Goal: Transaction & Acquisition: Book appointment/travel/reservation

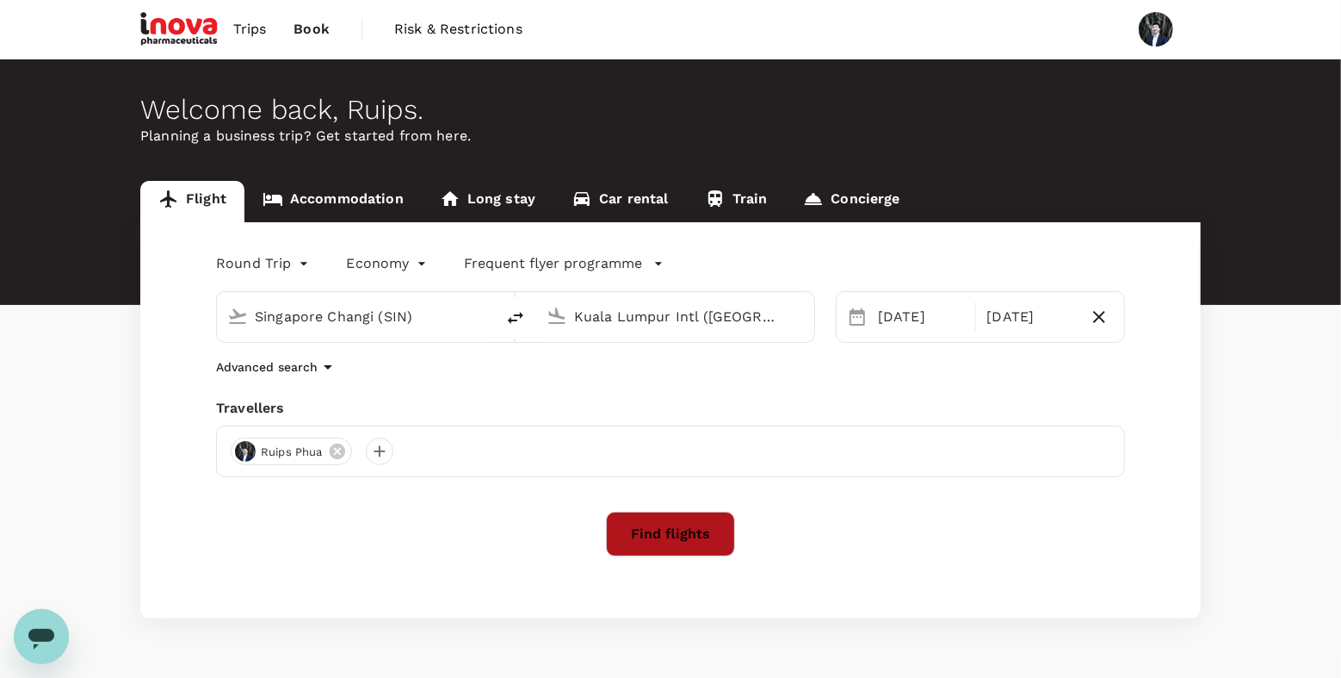
click at [686, 531] on button "Find flights" at bounding box center [670, 533] width 129 height 45
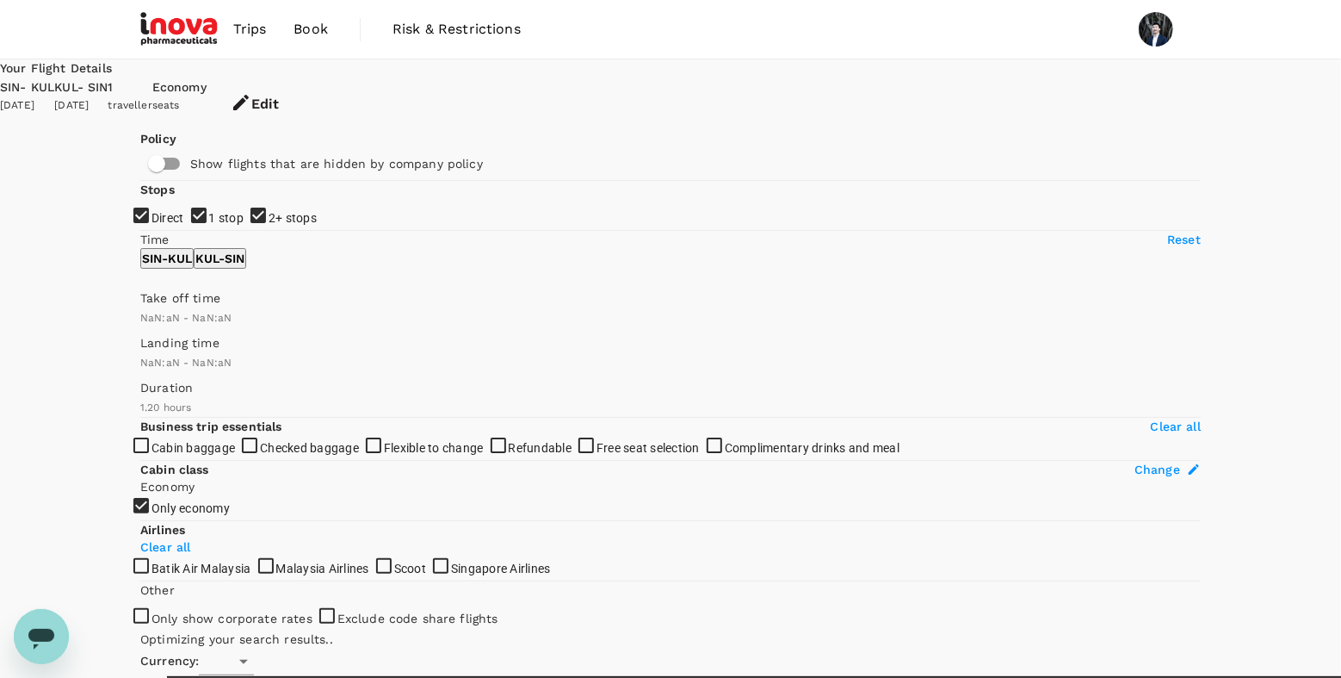
type input "SGD"
type input "1440"
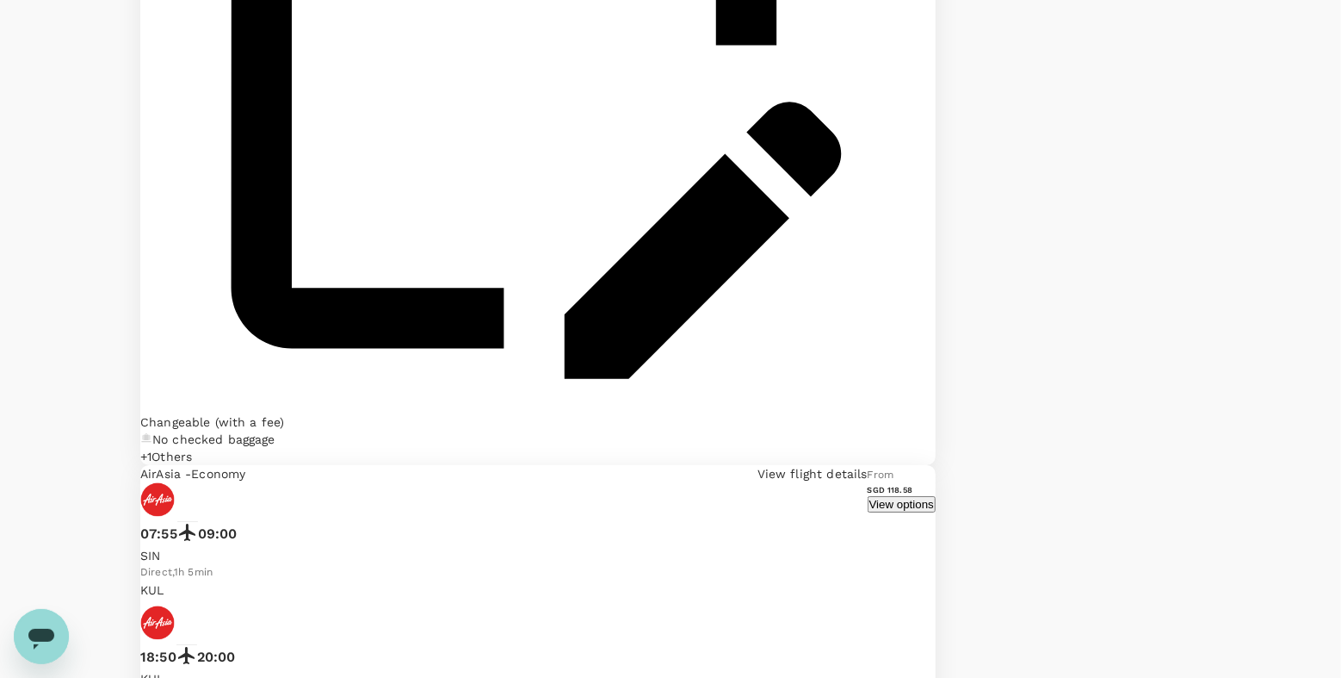
scroll to position [3974, 0]
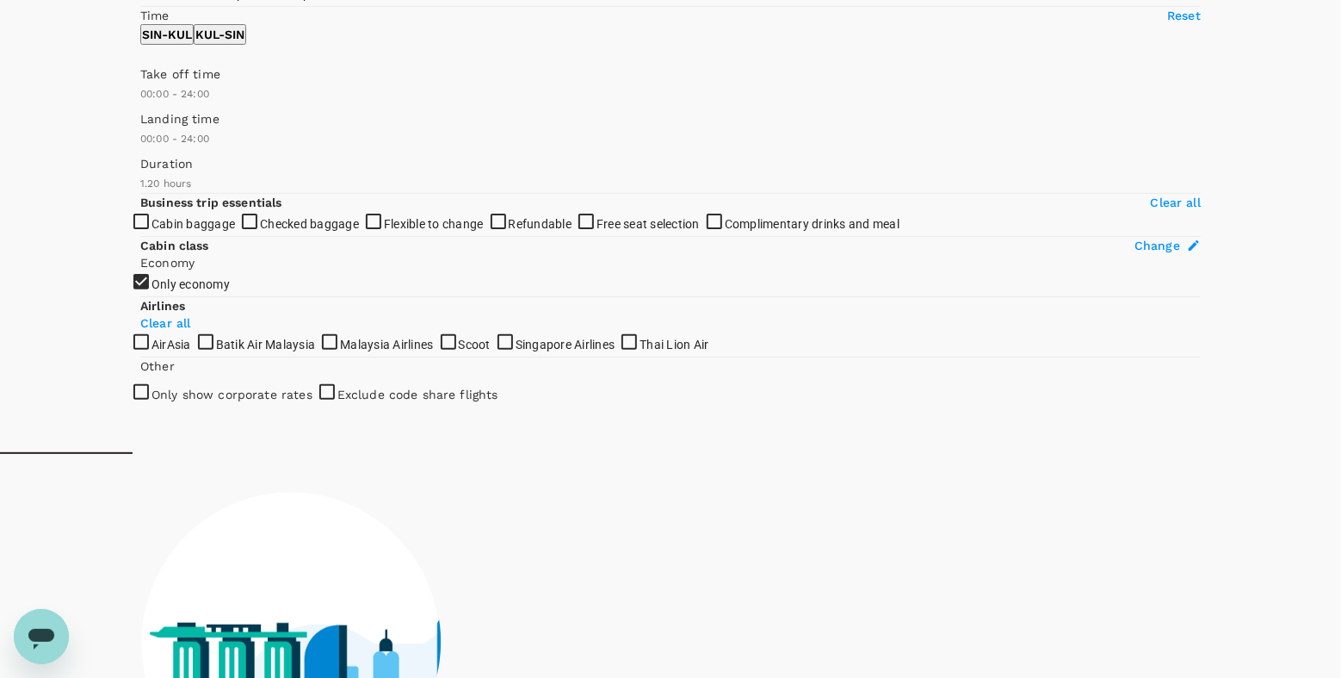
scroll to position [0, 0]
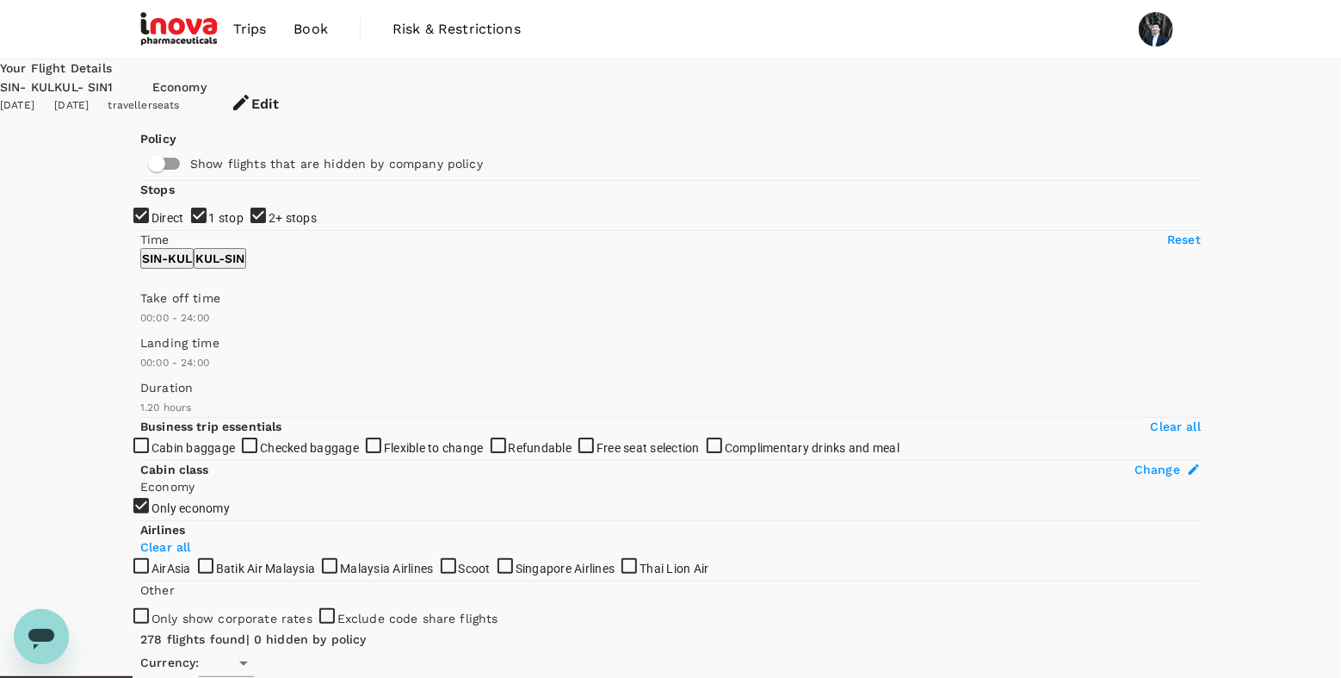
type input "SGD"
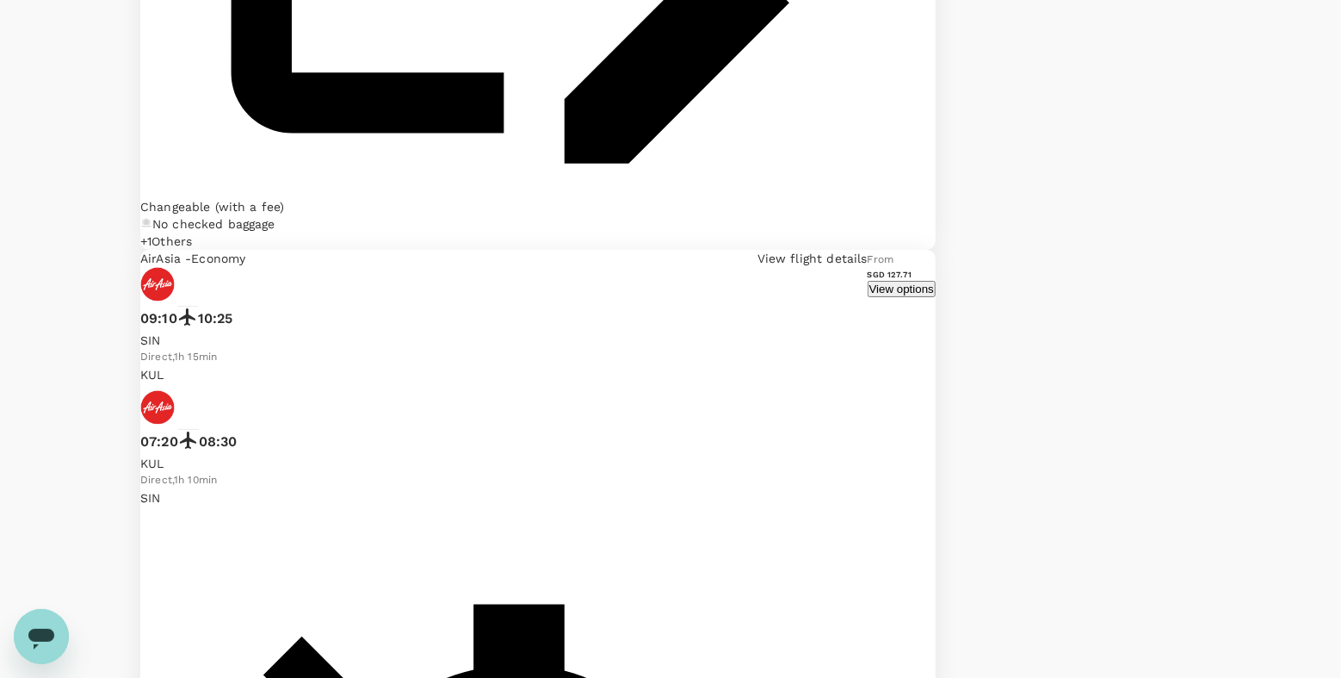
scroll to position [4065, 0]
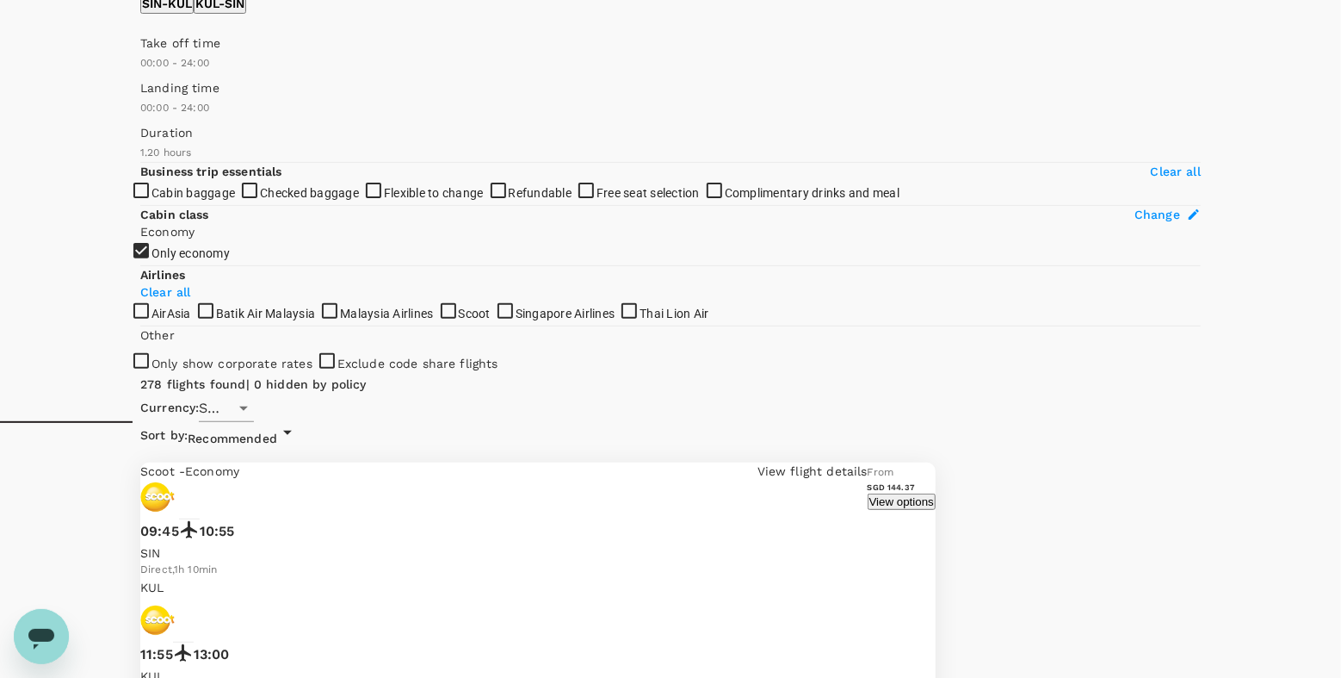
scroll to position [253, 0]
click at [245, 14] on p "KUL - SIN" at bounding box center [219, 5] width 49 height 17
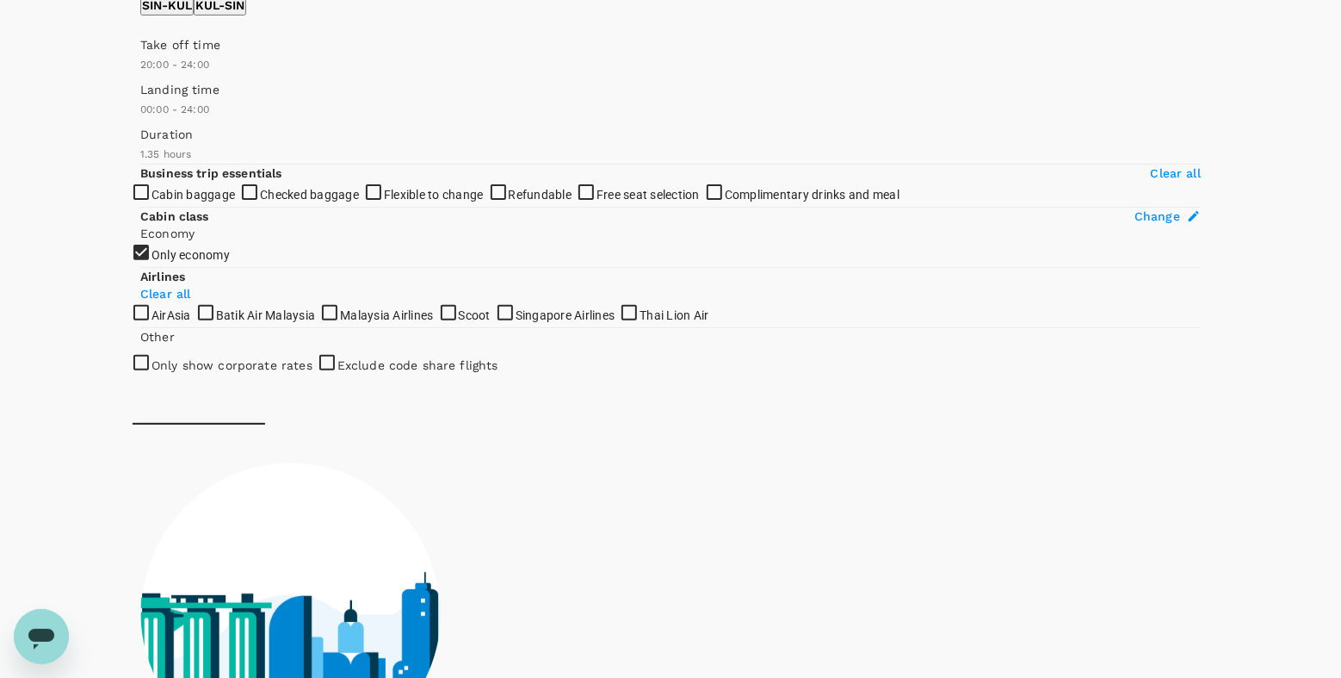
type input "1230"
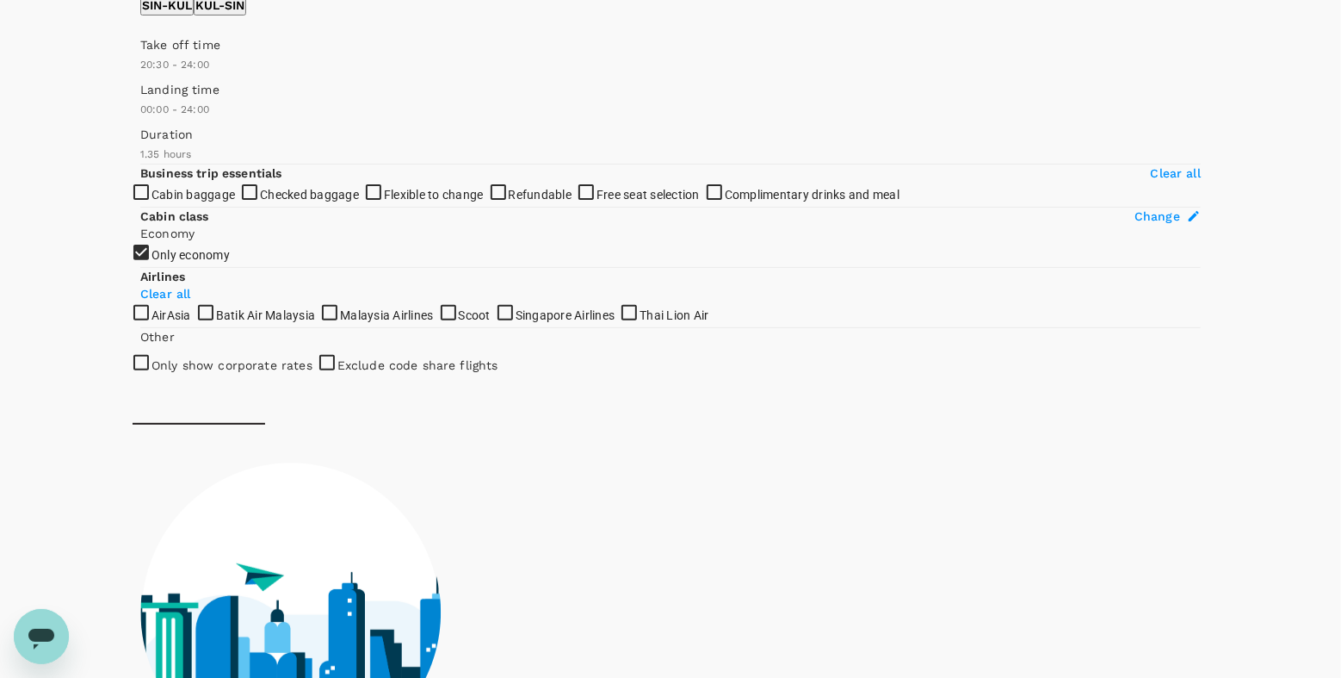
drag, startPoint x: 143, startPoint y: 256, endPoint x: 369, endPoint y: 267, distance: 226.7
click at [140, 74] on span at bounding box center [140, 74] width 0 height 0
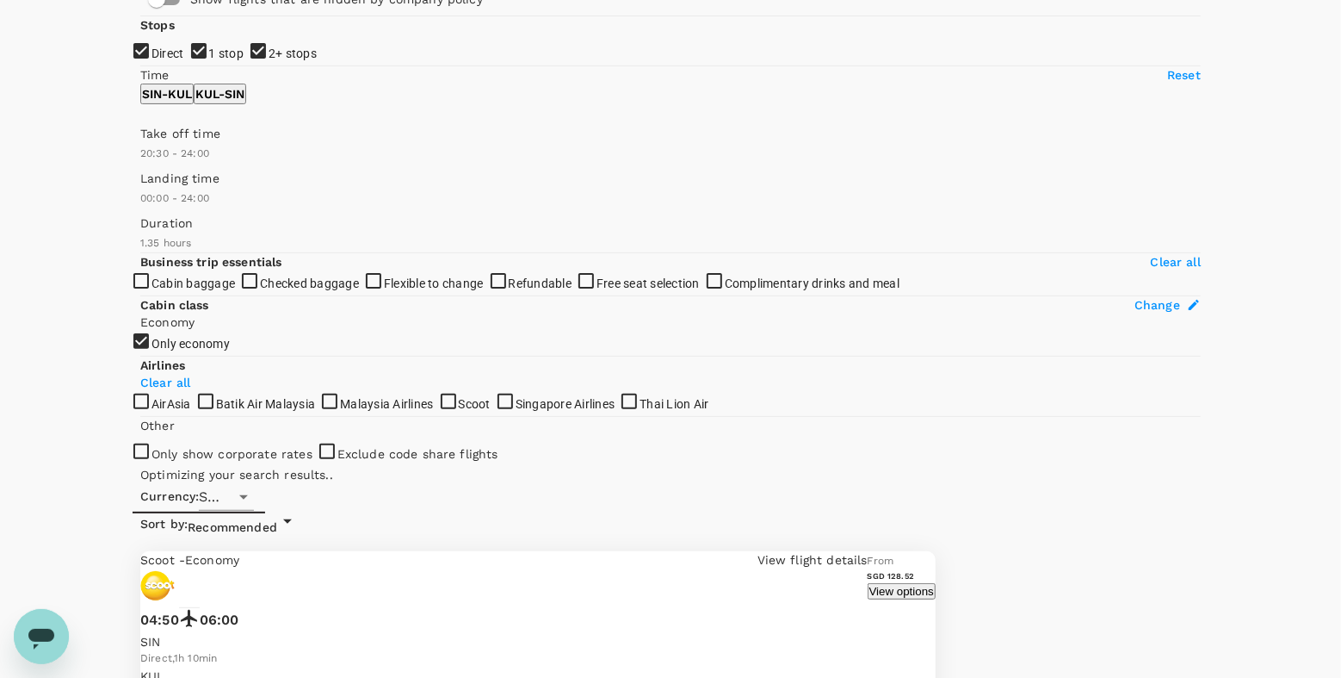
scroll to position [167, 0]
click at [192, 100] on p "SIN - KUL" at bounding box center [167, 91] width 50 height 17
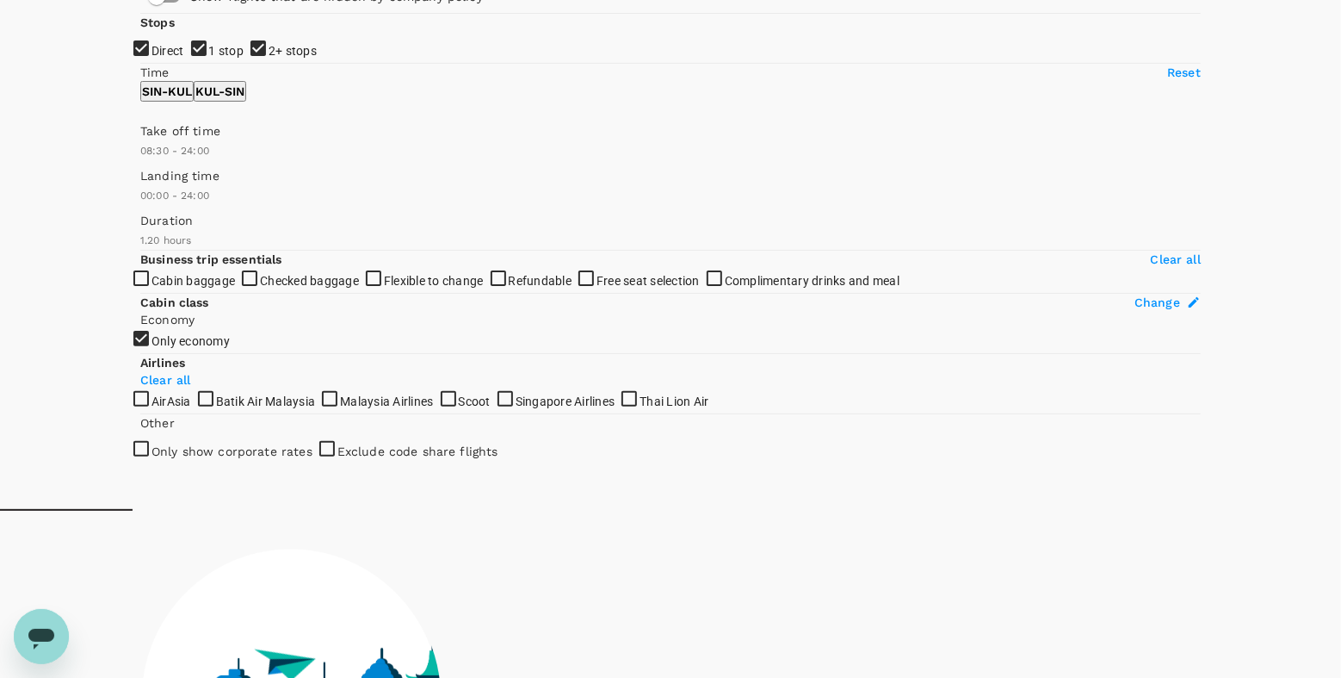
type input "540"
drag, startPoint x: 135, startPoint y: 342, endPoint x: 239, endPoint y: 348, distance: 104.3
click at [140, 160] on span at bounding box center [140, 160] width 0 height 0
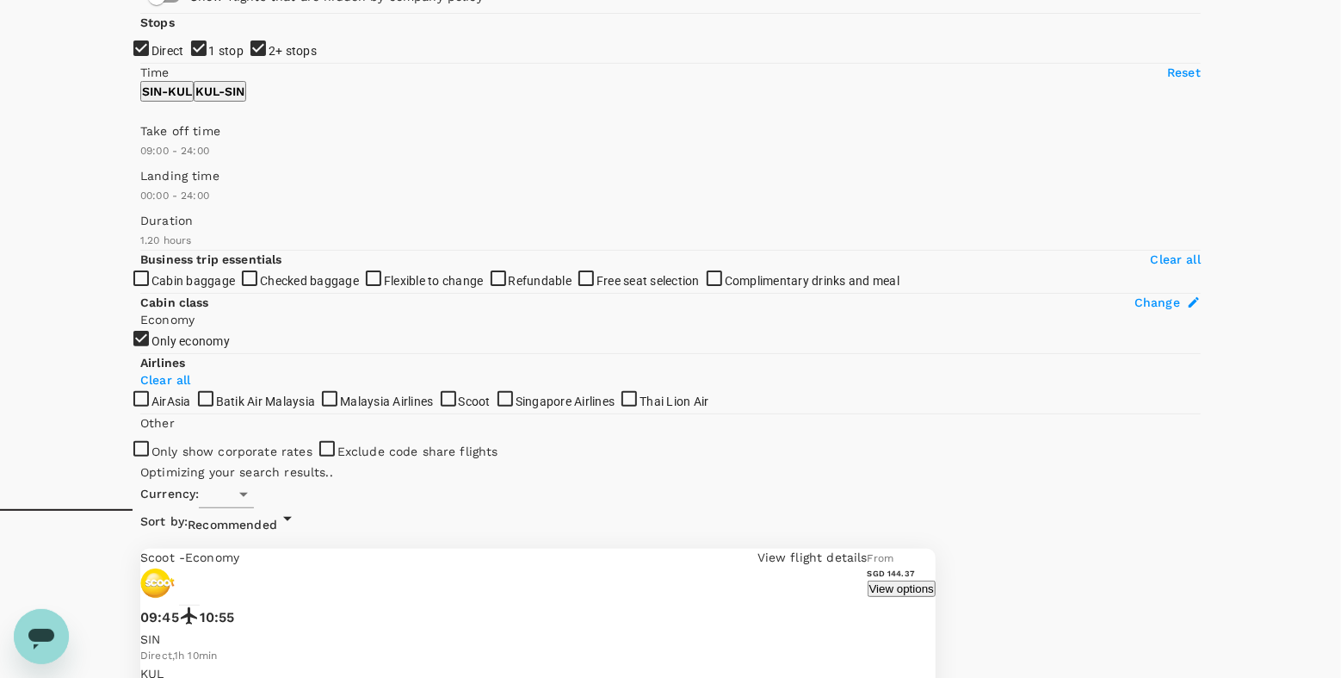
type input "SGD"
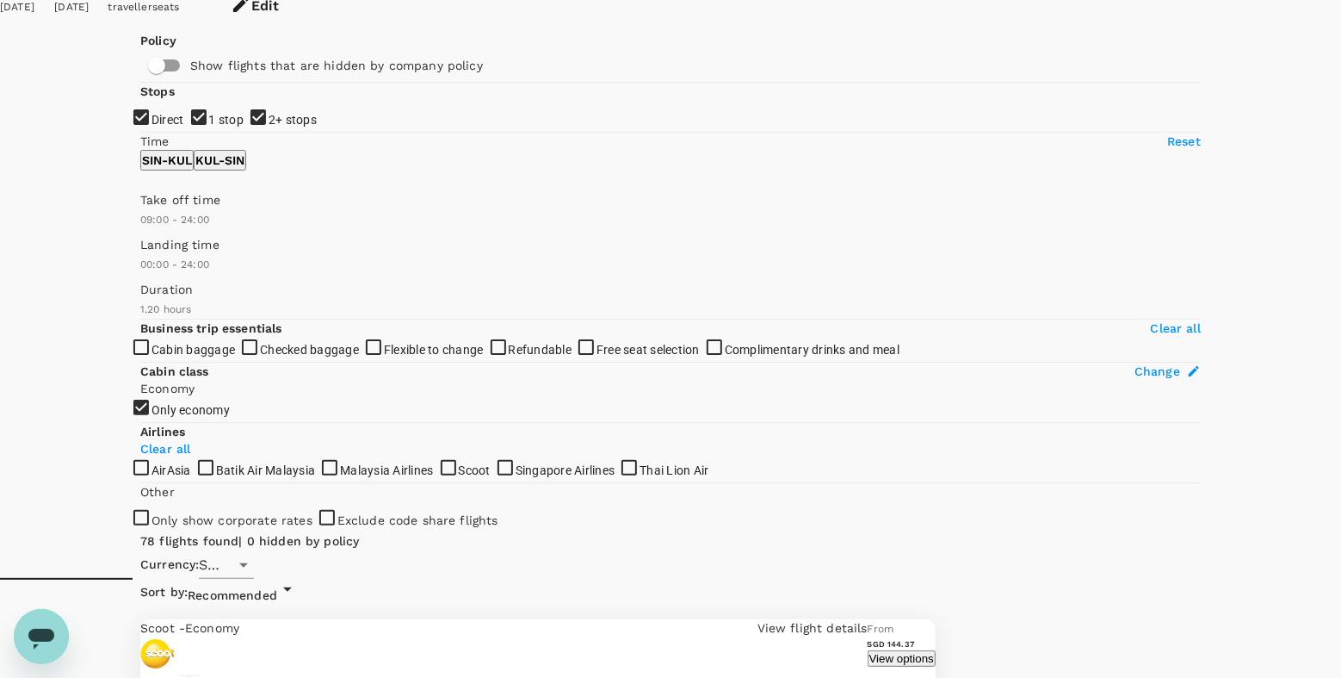
scroll to position [114, 0]
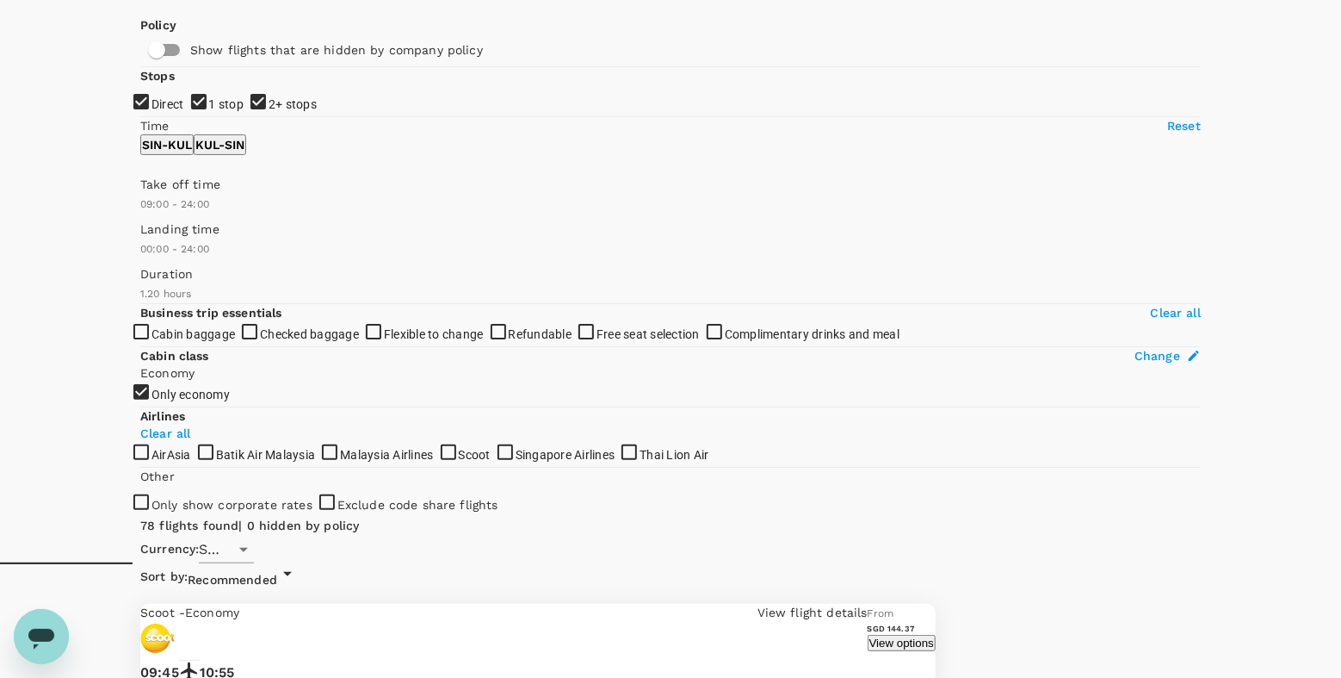
click at [936, 635] on button "View options" at bounding box center [902, 643] width 68 height 16
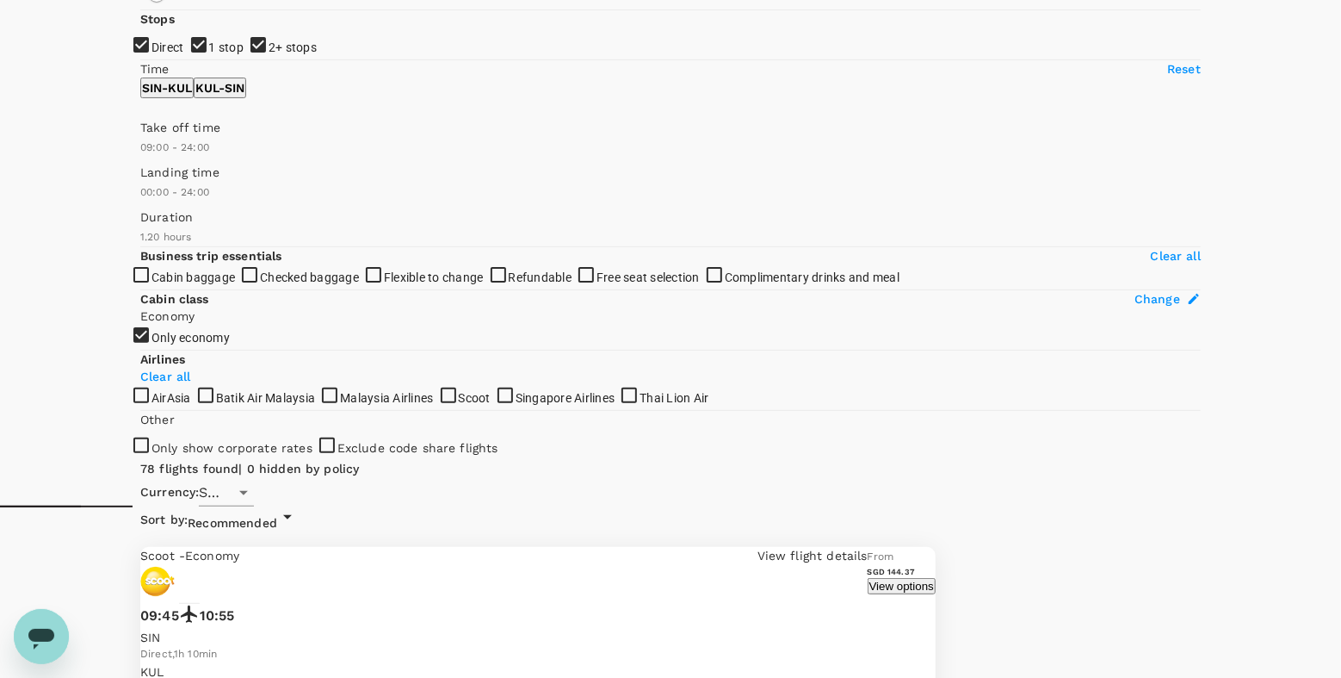
scroll to position [181, 0]
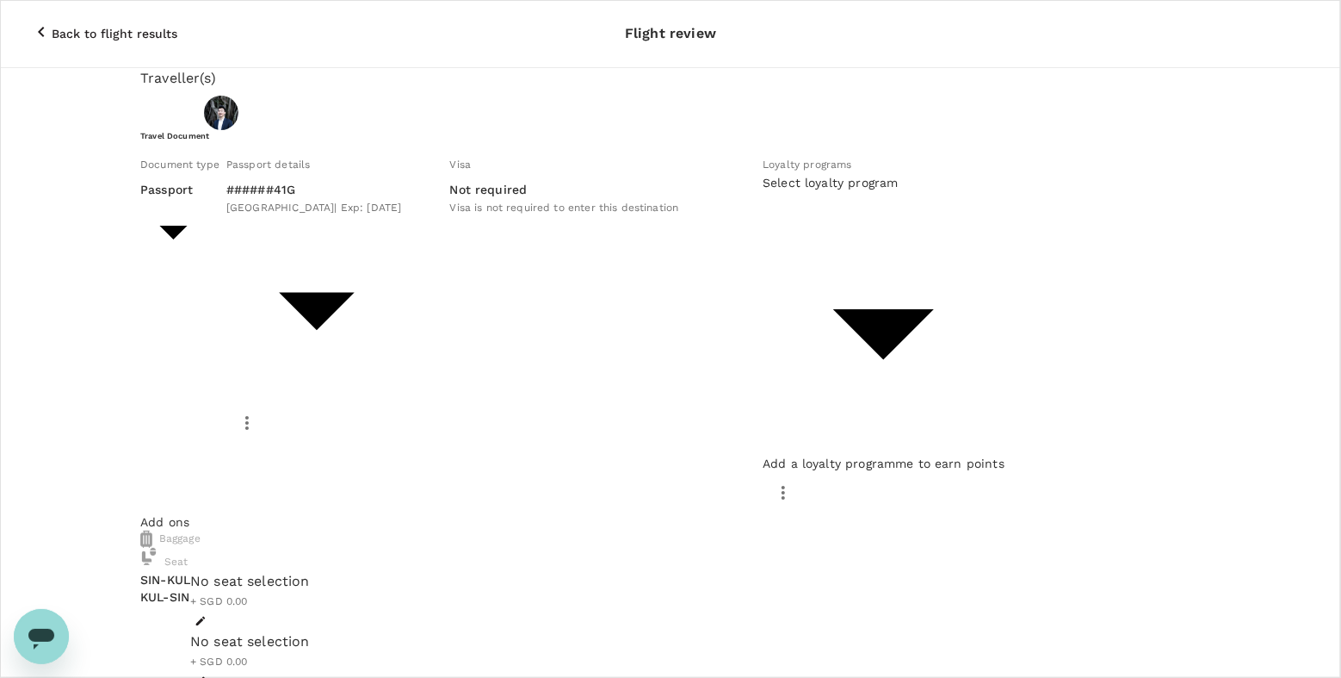
scroll to position [150, 0]
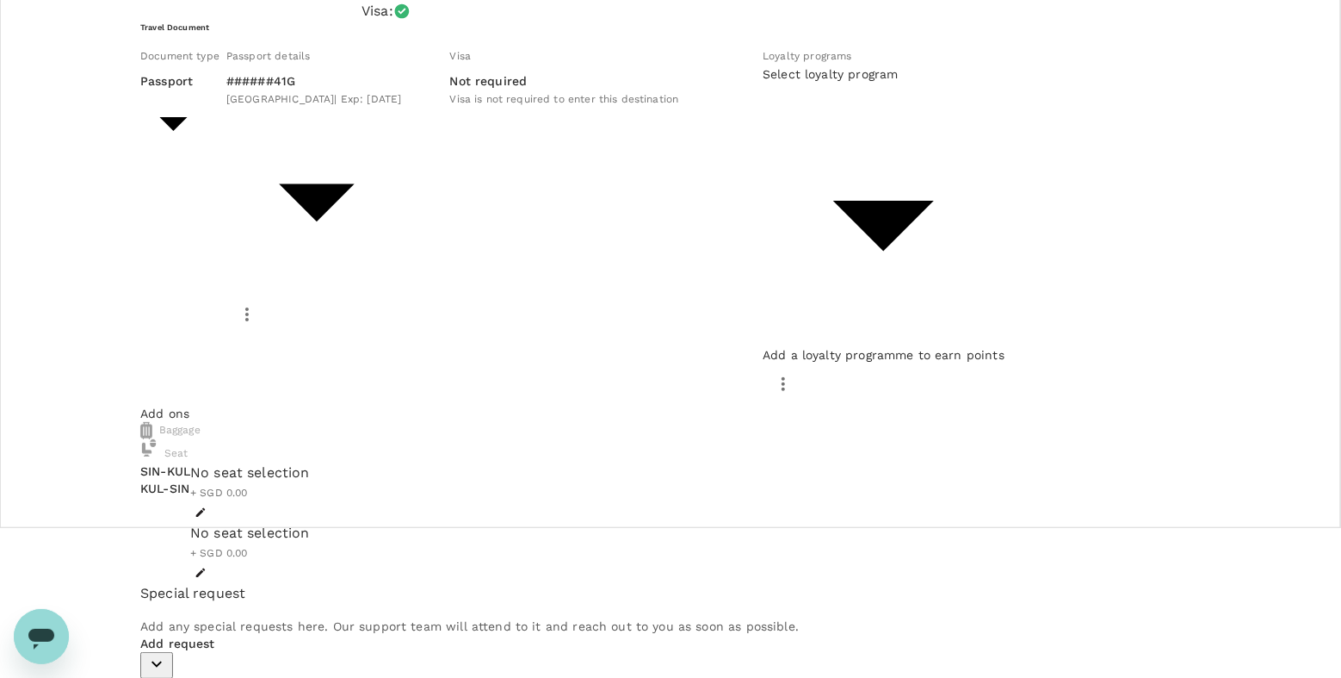
click at [753, 217] on body "Back to flight results Flight review Traveller(s) Traveller 1 : Ruips Phua Your…" at bounding box center [670, 506] width 1341 height 1312
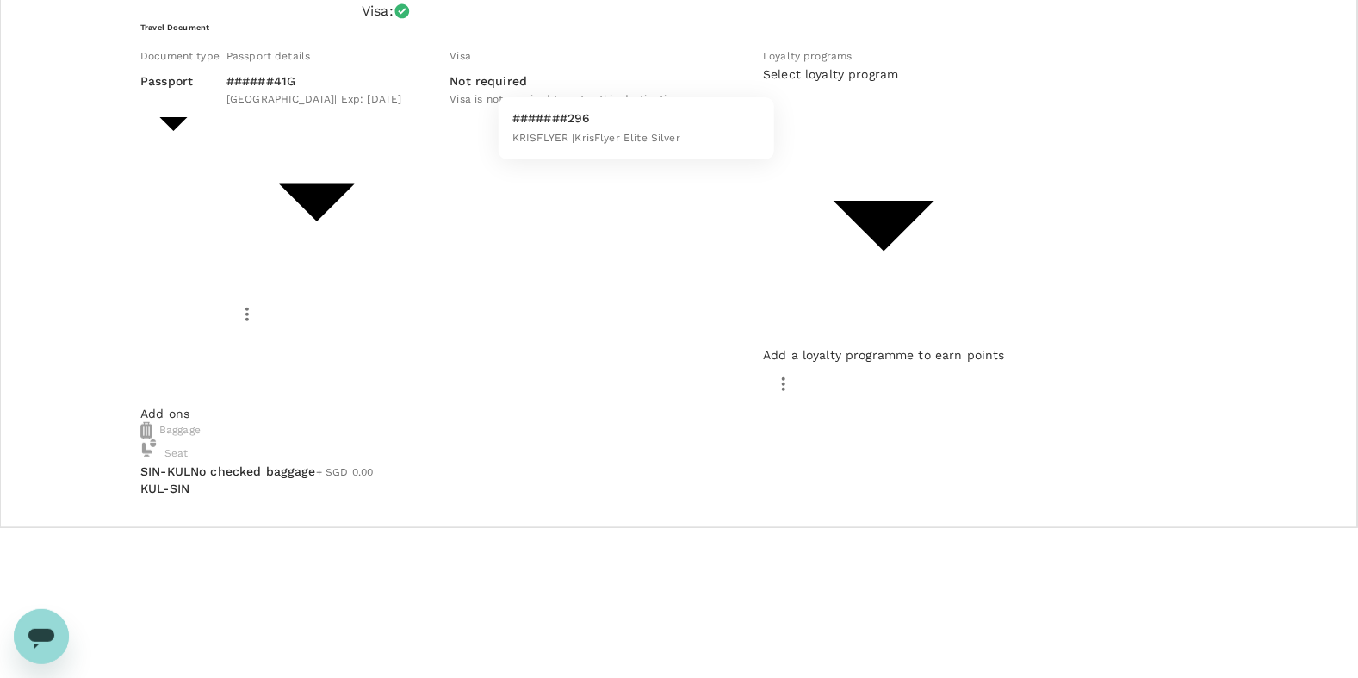
click at [625, 127] on p "#######296" at bounding box center [596, 117] width 168 height 17
type input "6e6b8865-dec2-4da5-ae74-0ac622249320"
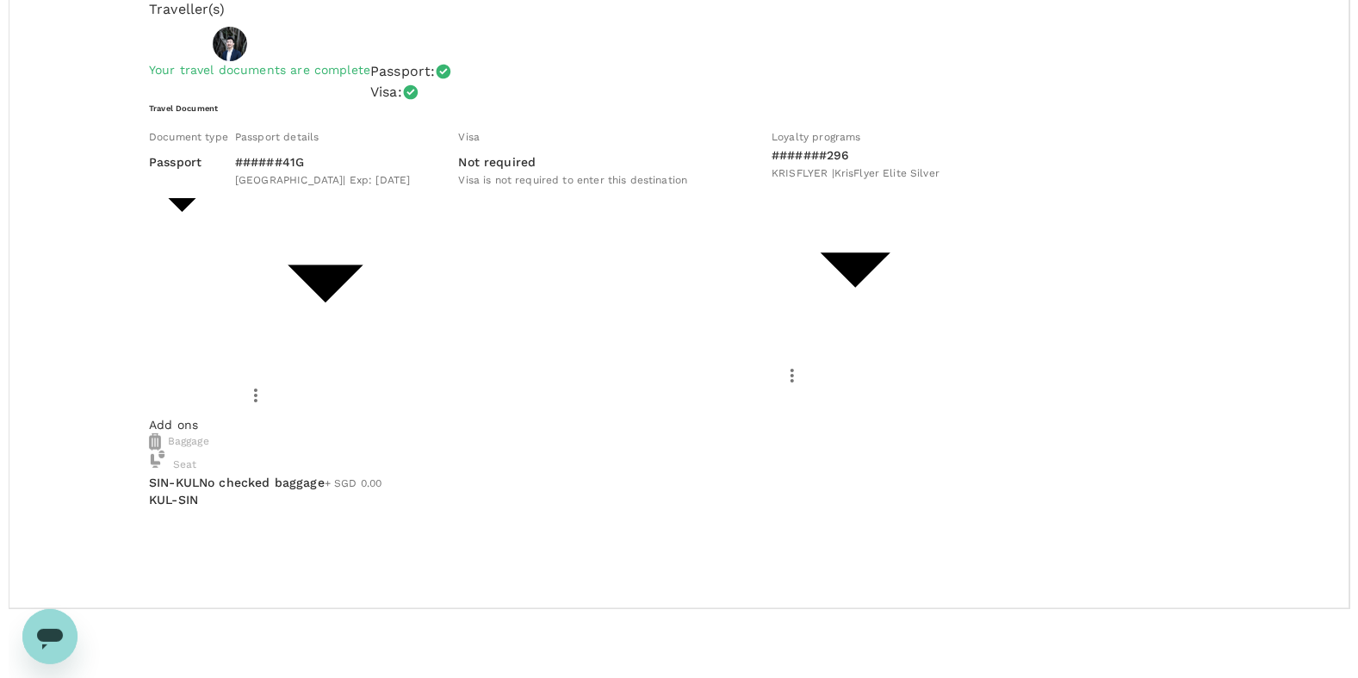
scroll to position [170, 0]
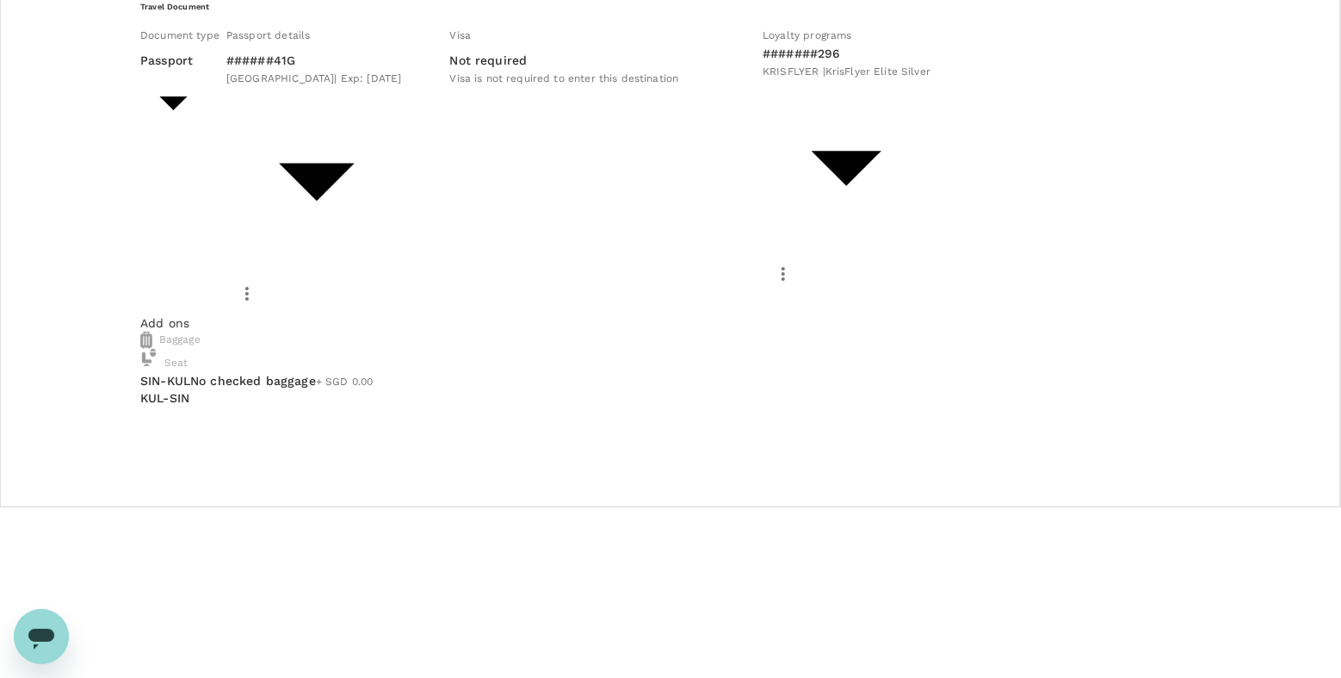
type input "9e677c2c-1b51-4fb9-8b8e-e61d94c42ce6"
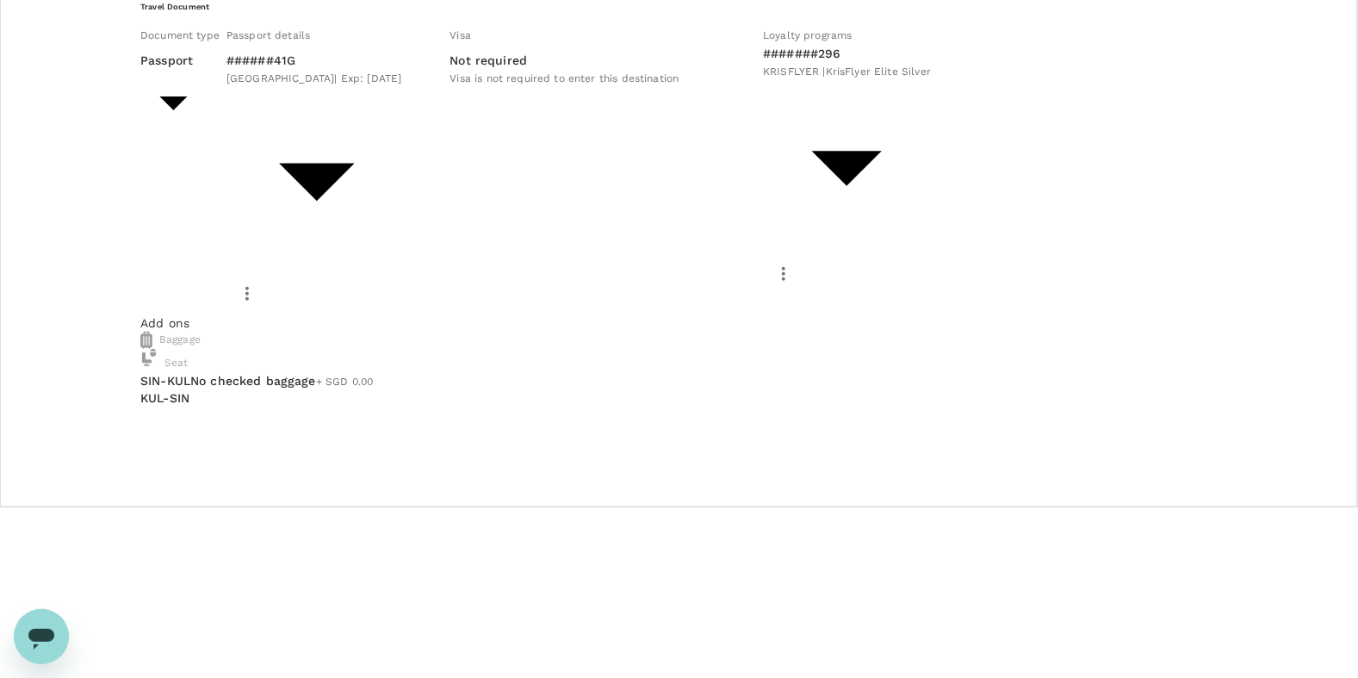
type textarea "YTG business workshop with Intrepid for MY and SG business"
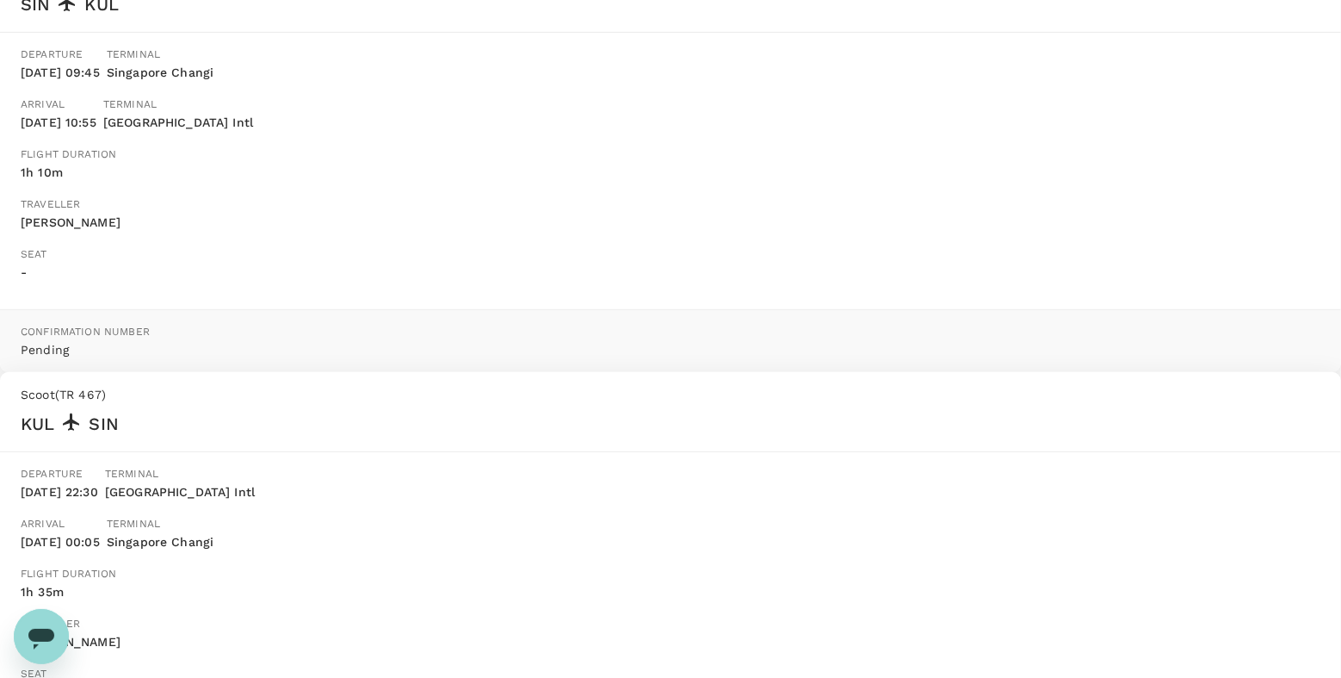
scroll to position [266, 0]
click at [1248, 88] on div "Your booking request has been sent for review Your booking will only be charged…" at bounding box center [670, 324] width 1341 height 1062
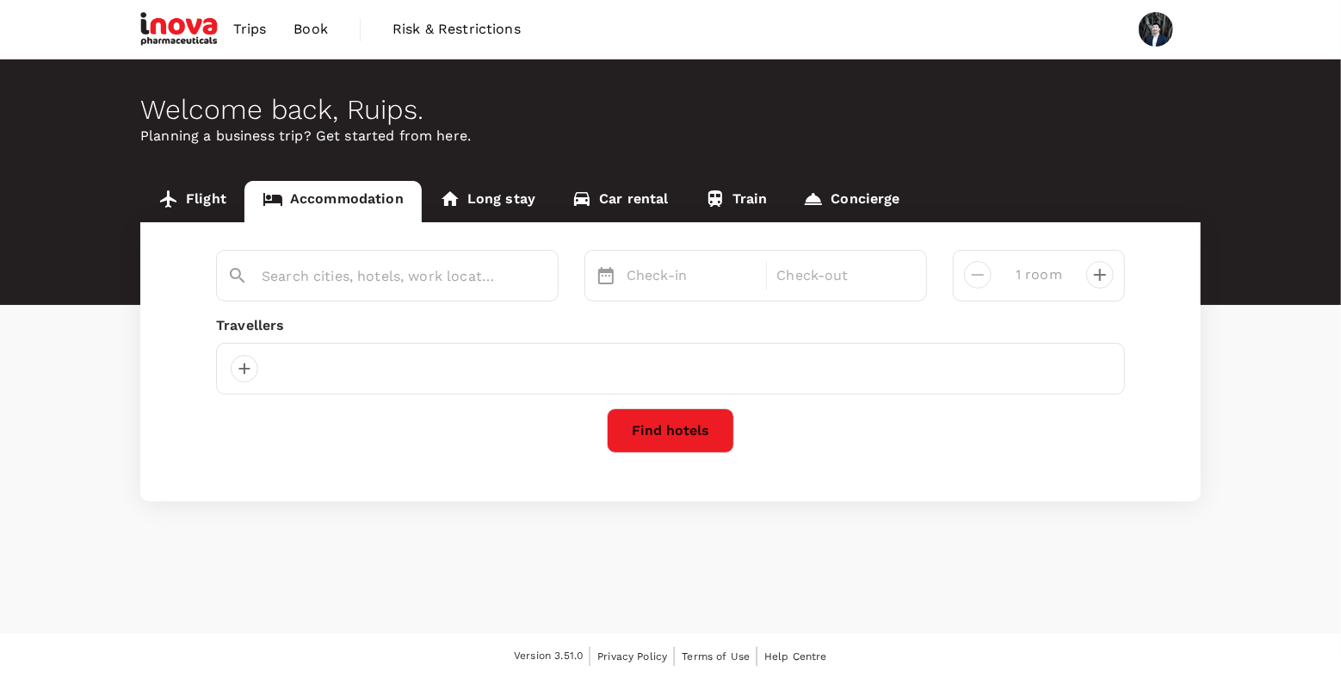
type input "[GEOGRAPHIC_DATA]"
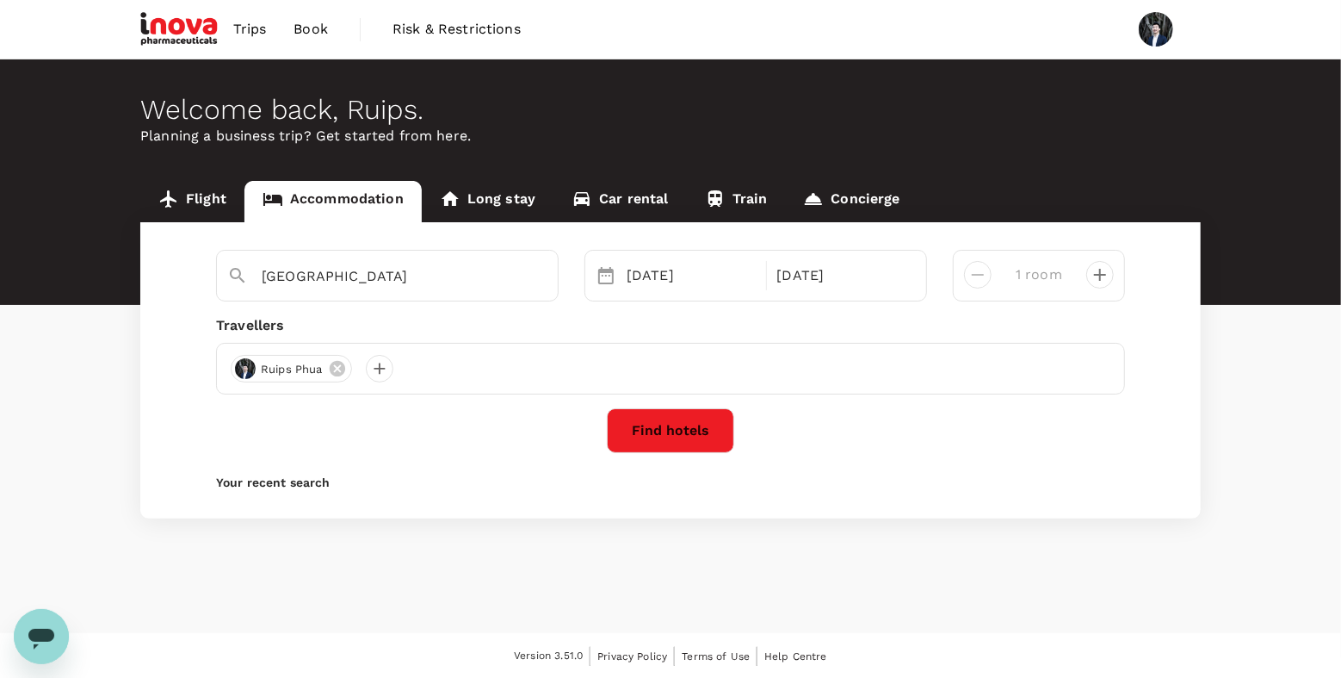
click at [686, 434] on button "Find hotels" at bounding box center [670, 430] width 127 height 45
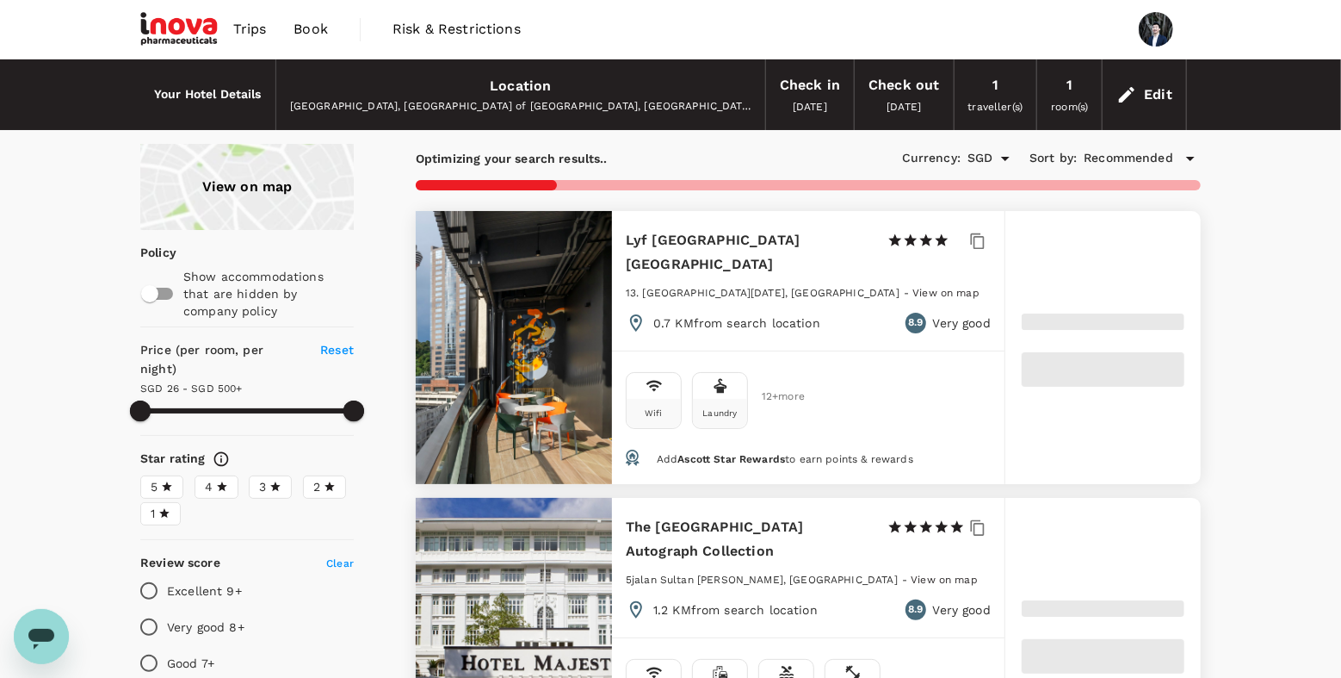
type input "499.06"
type input "13.06"
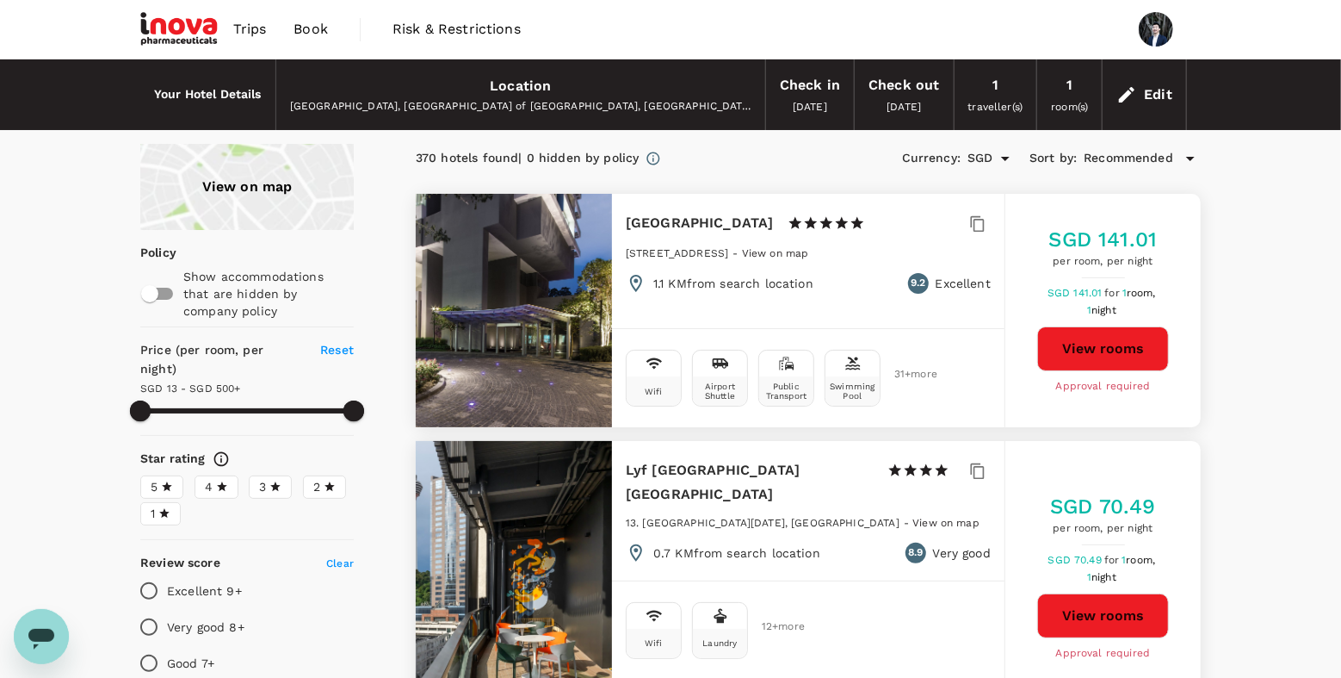
click at [536, 88] on div "Location" at bounding box center [520, 86] width 61 height 24
click at [271, 200] on div "View on map" at bounding box center [247, 187] width 214 height 86
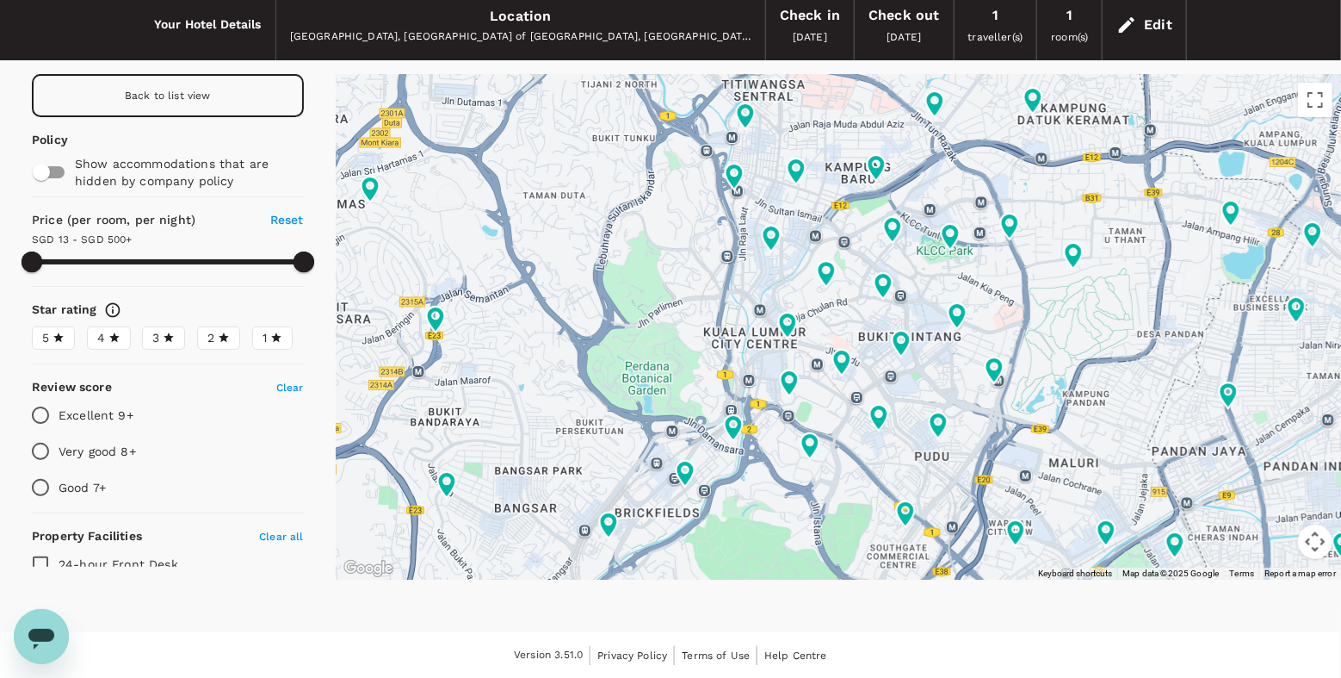
click at [144, 90] on span "Back to list view" at bounding box center [168, 96] width 86 height 12
type input "499.06"
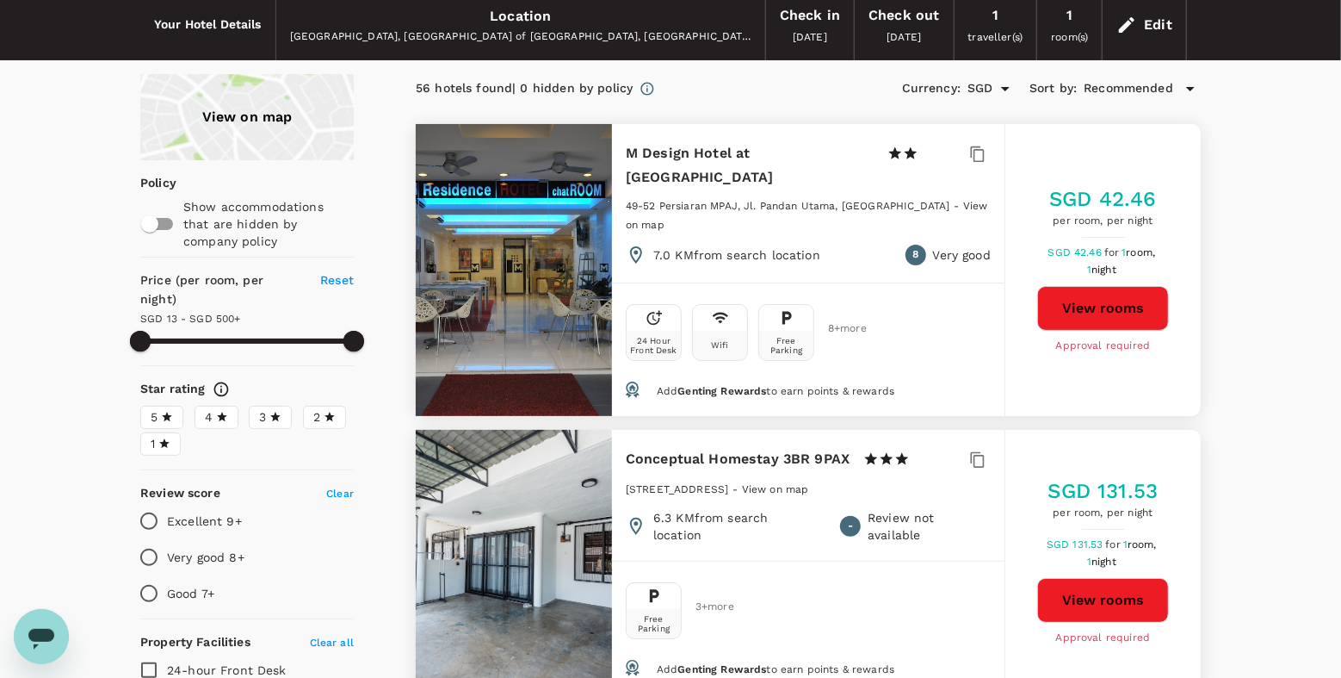
click at [220, 30] on h6 "Your Hotel Details" at bounding box center [208, 24] width 108 height 19
click at [1167, 15] on div "Edit" at bounding box center [1158, 25] width 28 height 24
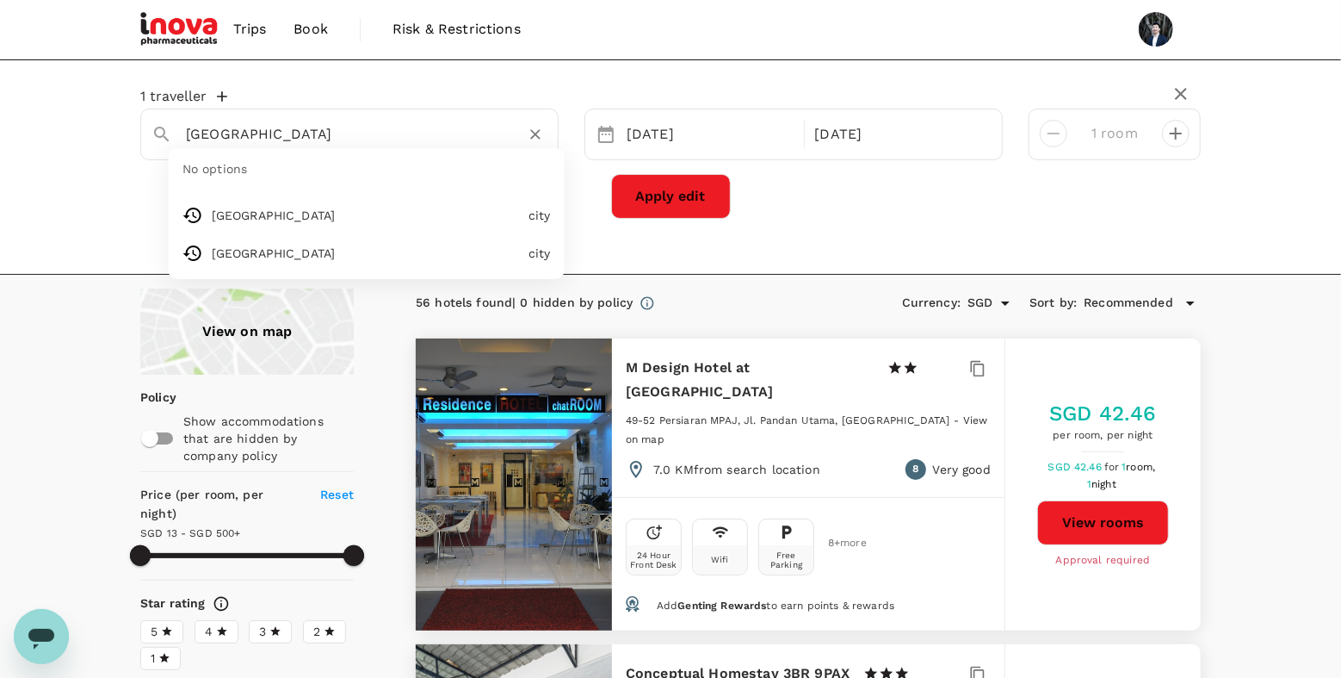
click at [356, 140] on input "Kuala Lumpur" at bounding box center [342, 134] width 313 height 27
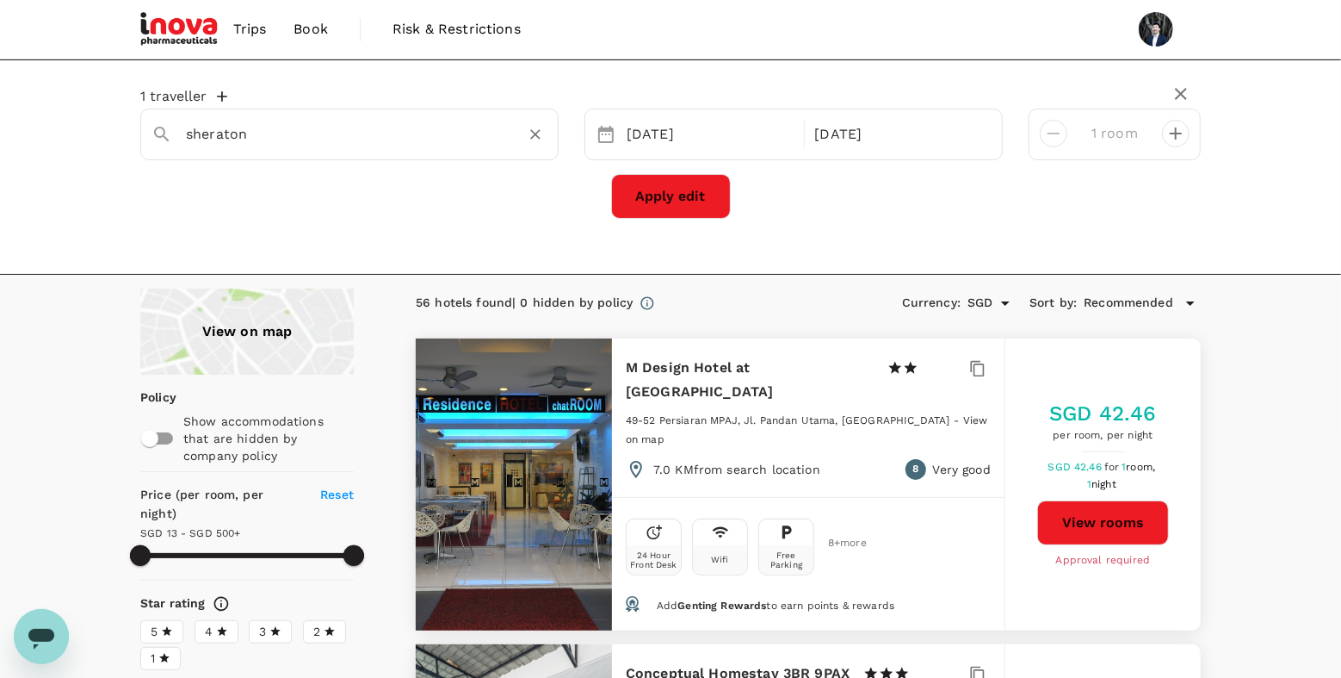
click at [336, 135] on input "sheraton" at bounding box center [342, 134] width 313 height 27
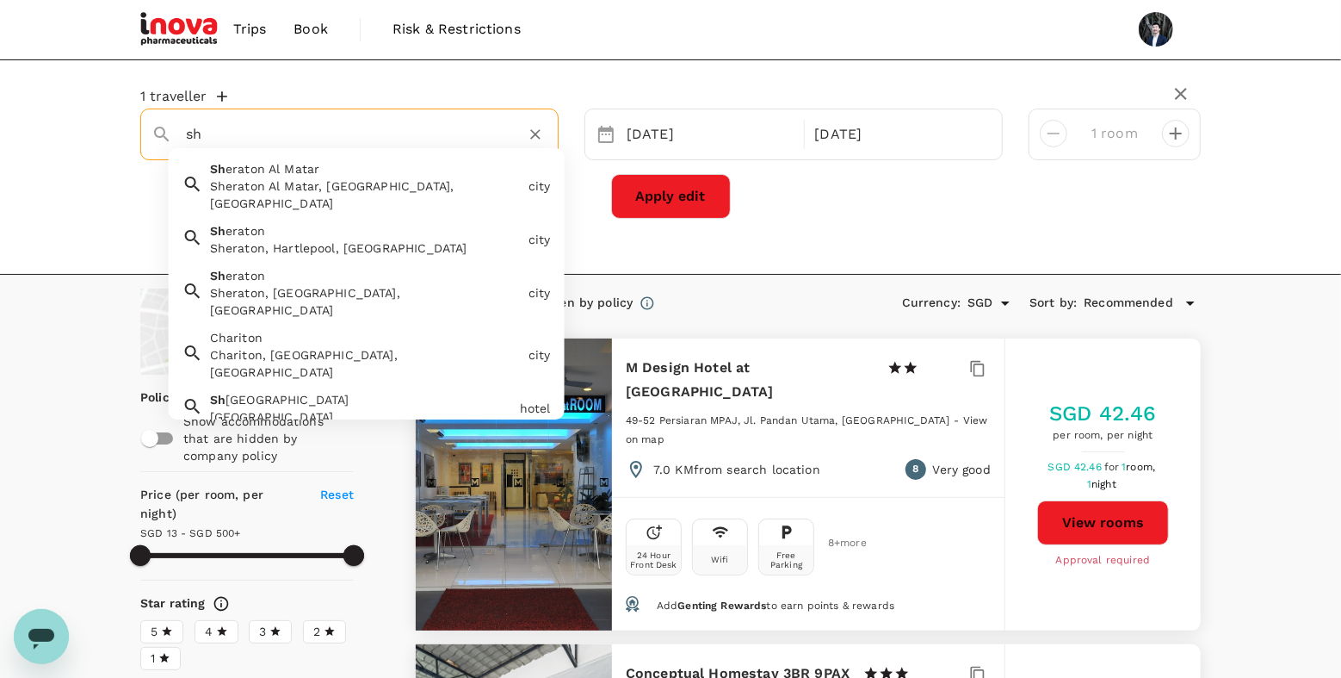
type input "s"
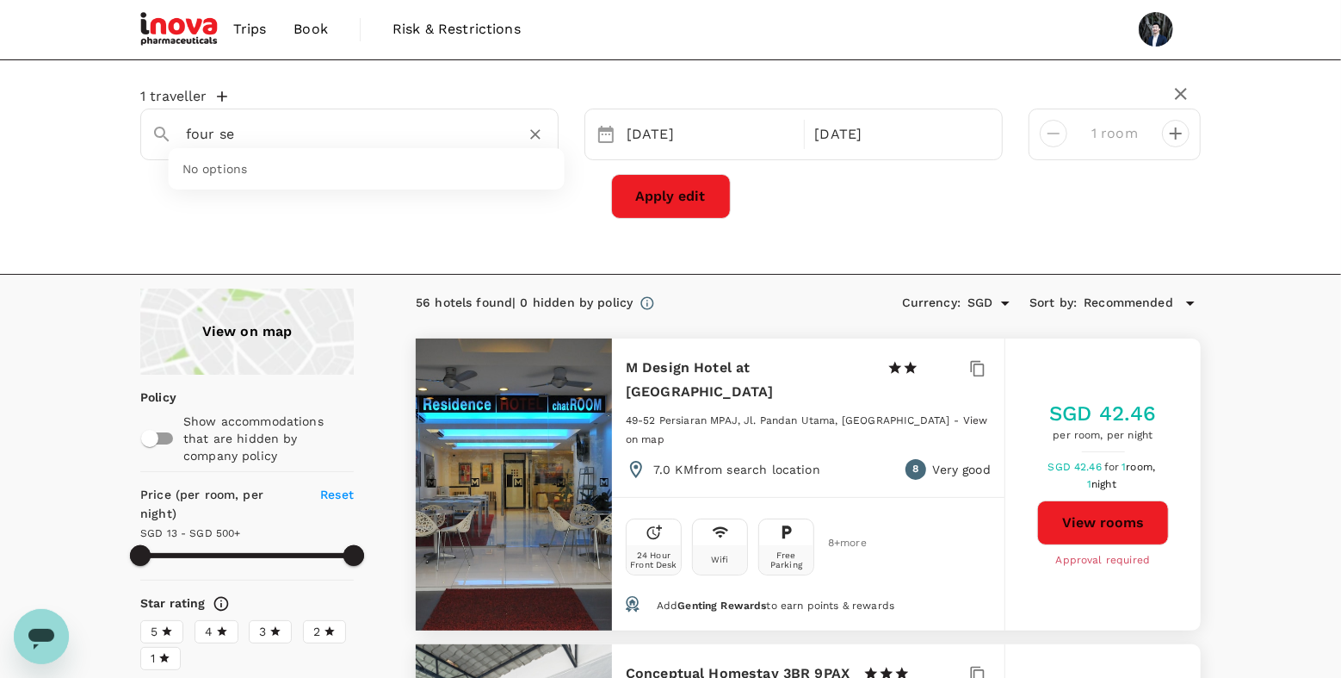
type input "four sea"
type input "499.06"
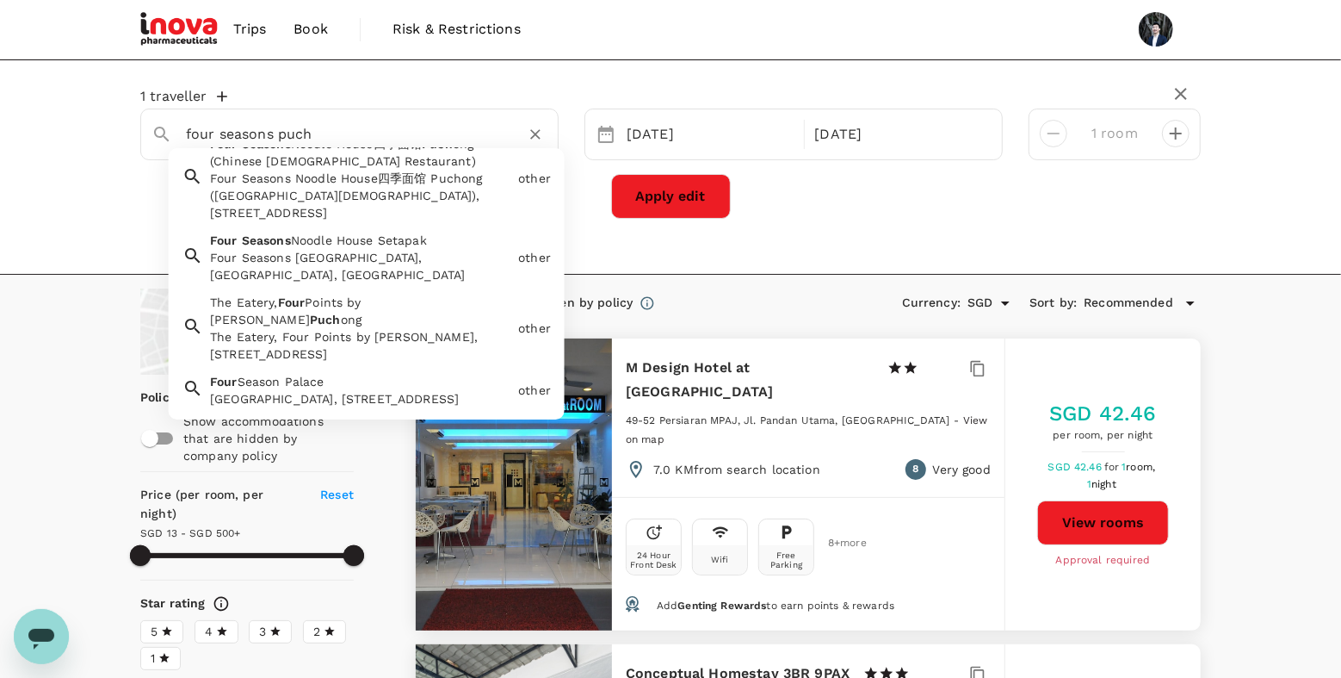
scroll to position [121, 0]
click at [412, 328] on div "The Eatery, Four Points by Sheraton Puchong, Jalan Puteri 1/2, Bandar Puteri Pu…" at bounding box center [360, 345] width 301 height 34
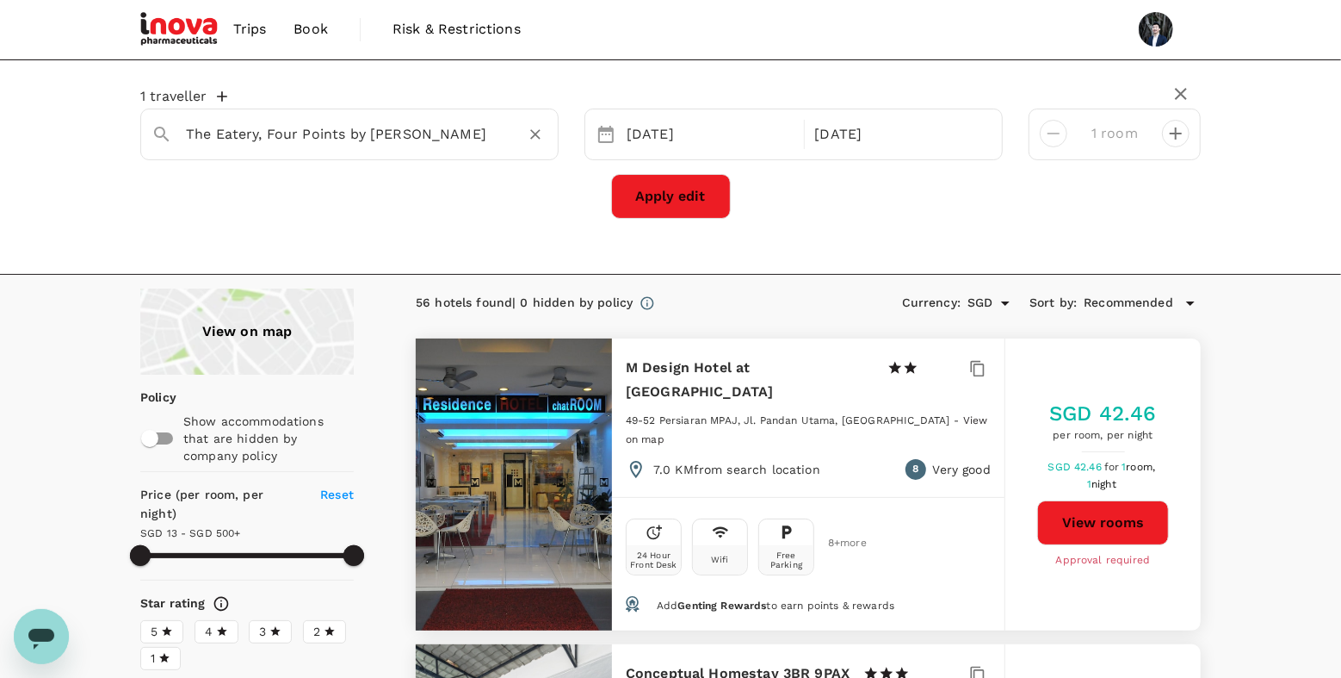
type input "The Eatery, Four Points by Sheraton Puchong"
click at [652, 196] on button "Apply edit" at bounding box center [671, 196] width 120 height 45
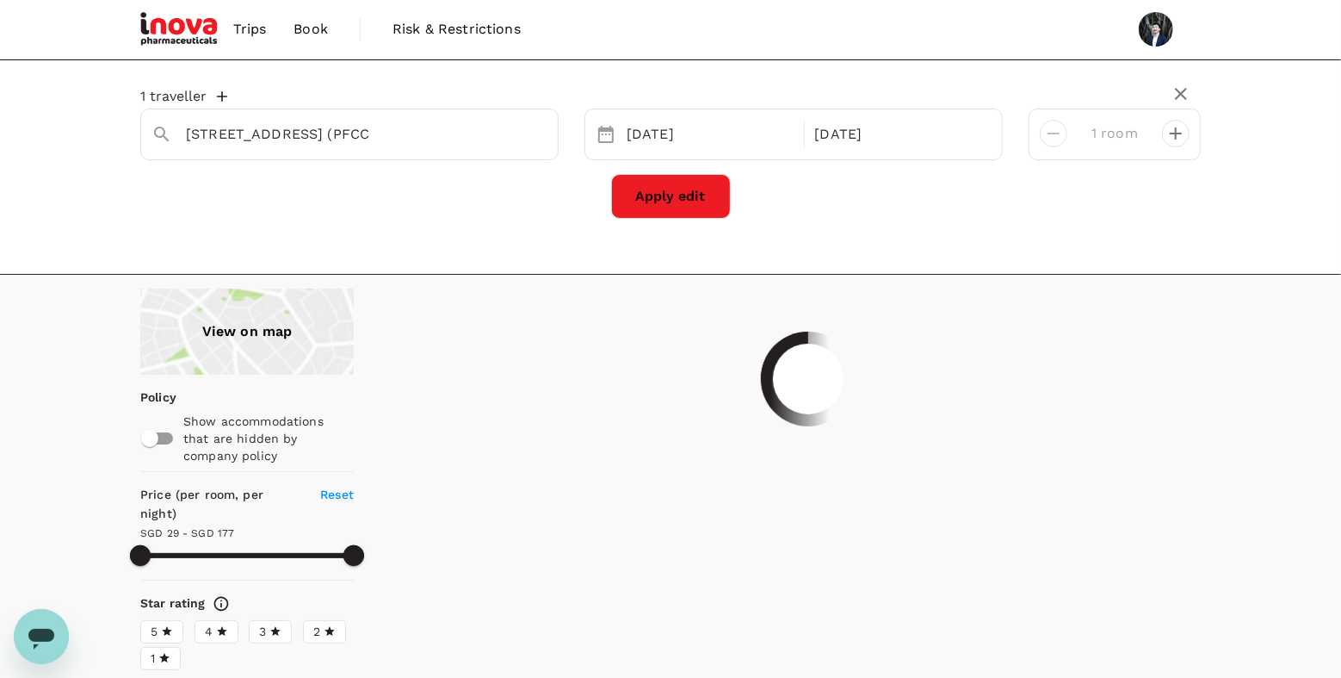
type input "176.76"
type input "20.76"
type input "177.1"
type input "20.1"
type input "298.1"
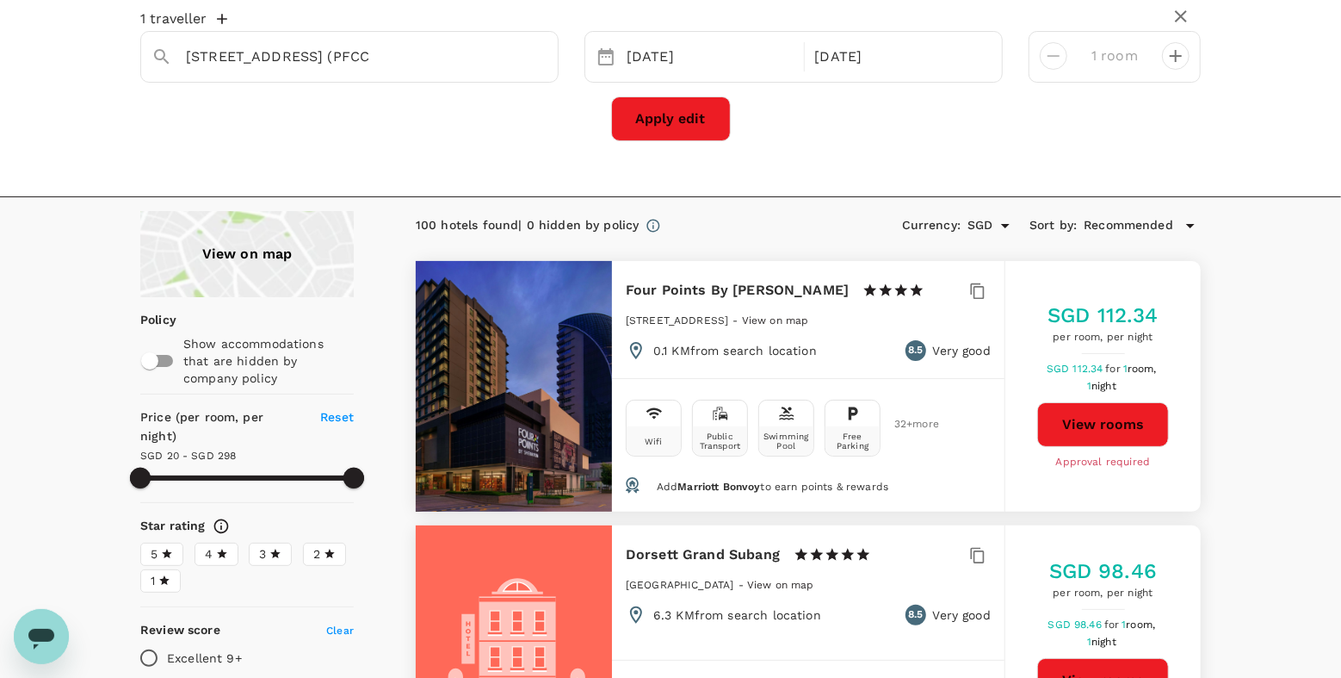
scroll to position [269, 0]
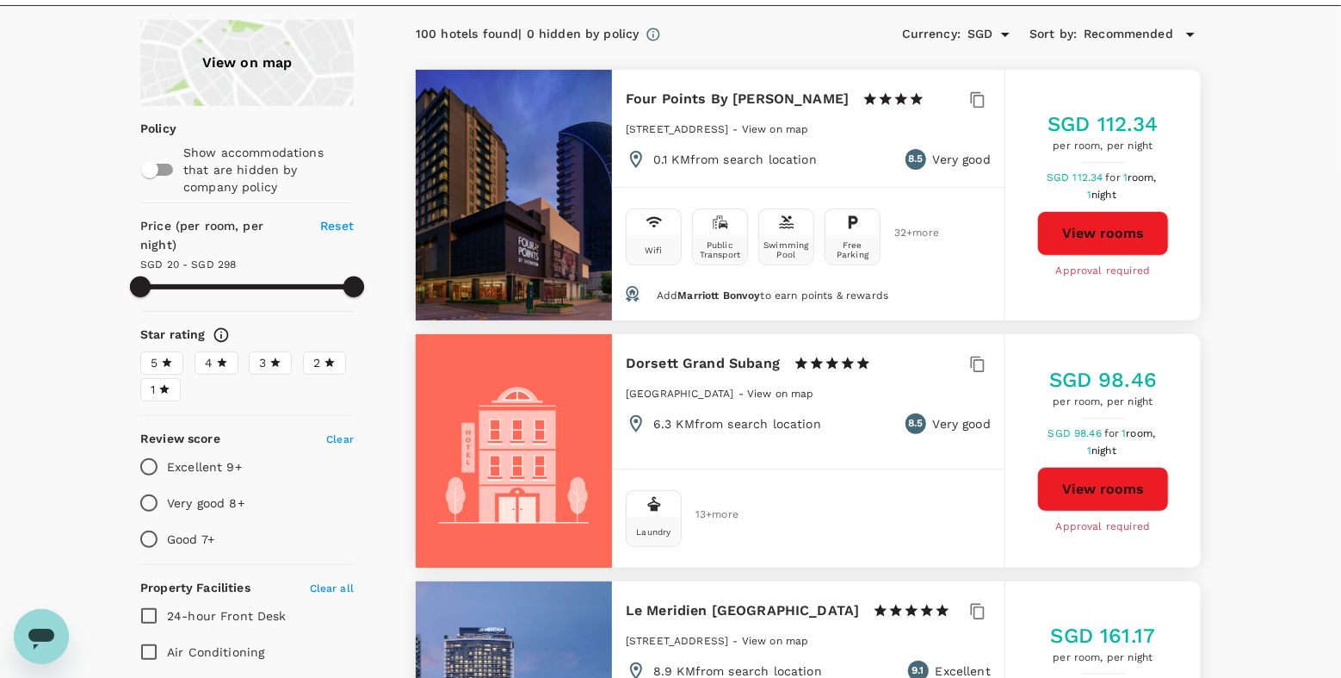
click at [1111, 245] on button "View rooms" at bounding box center [1103, 233] width 132 height 45
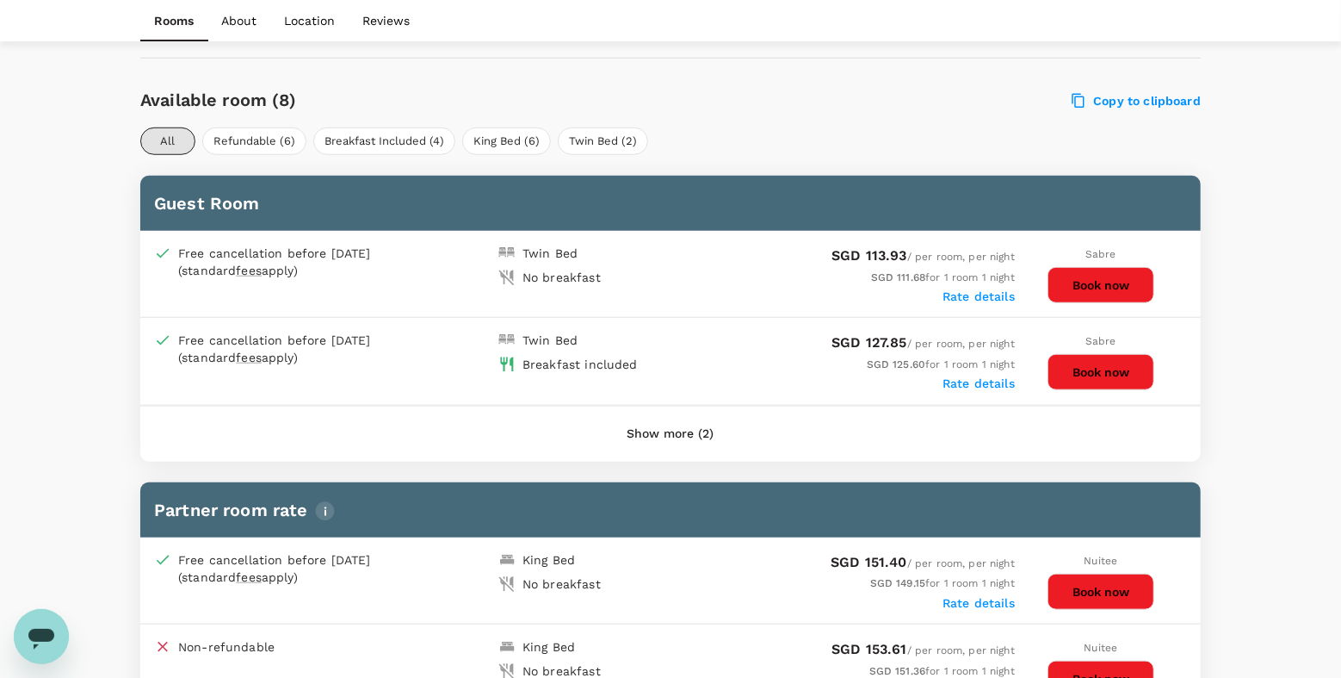
scroll to position [824, 0]
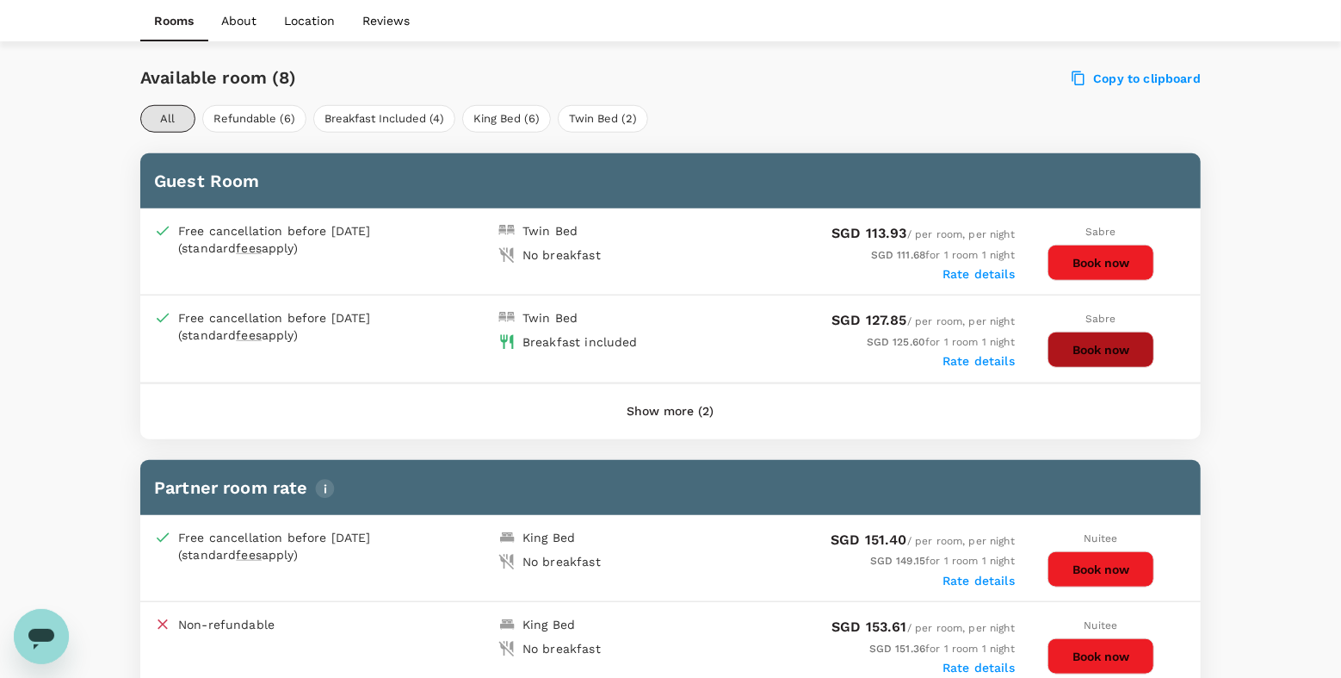
click at [1118, 355] on button "Book now" at bounding box center [1101, 349] width 107 height 36
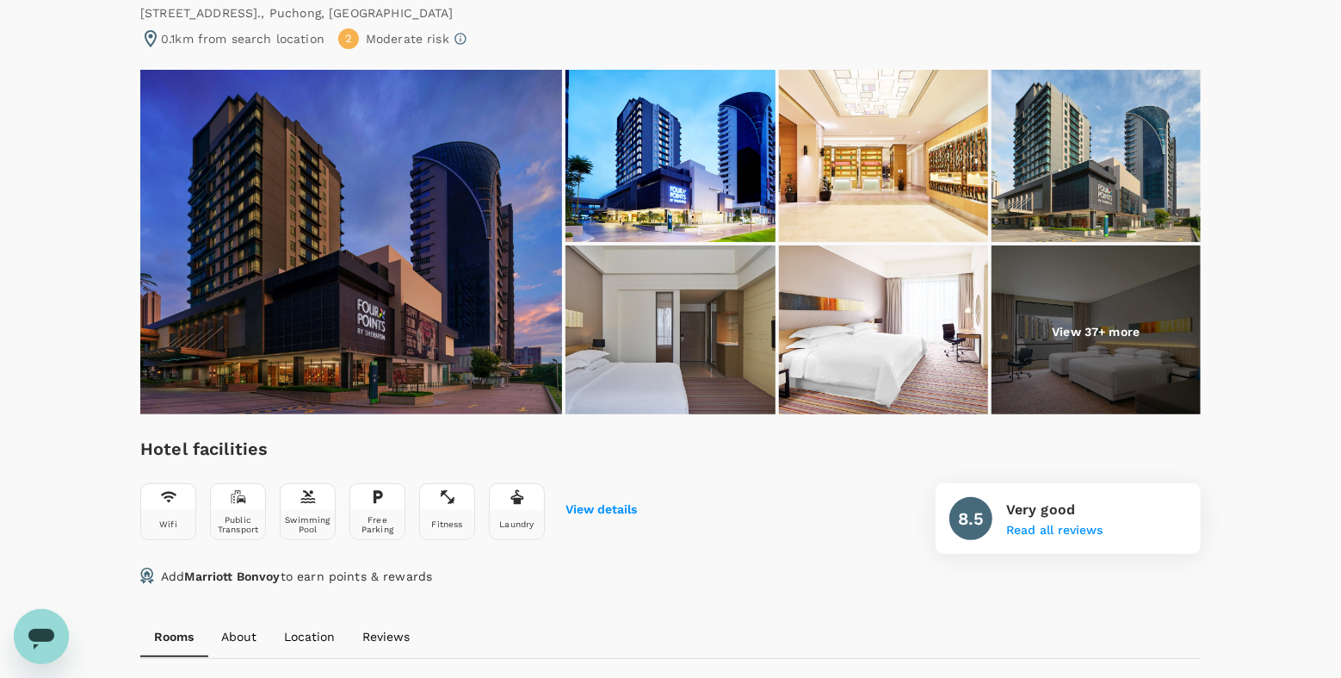
scroll to position [0, 0]
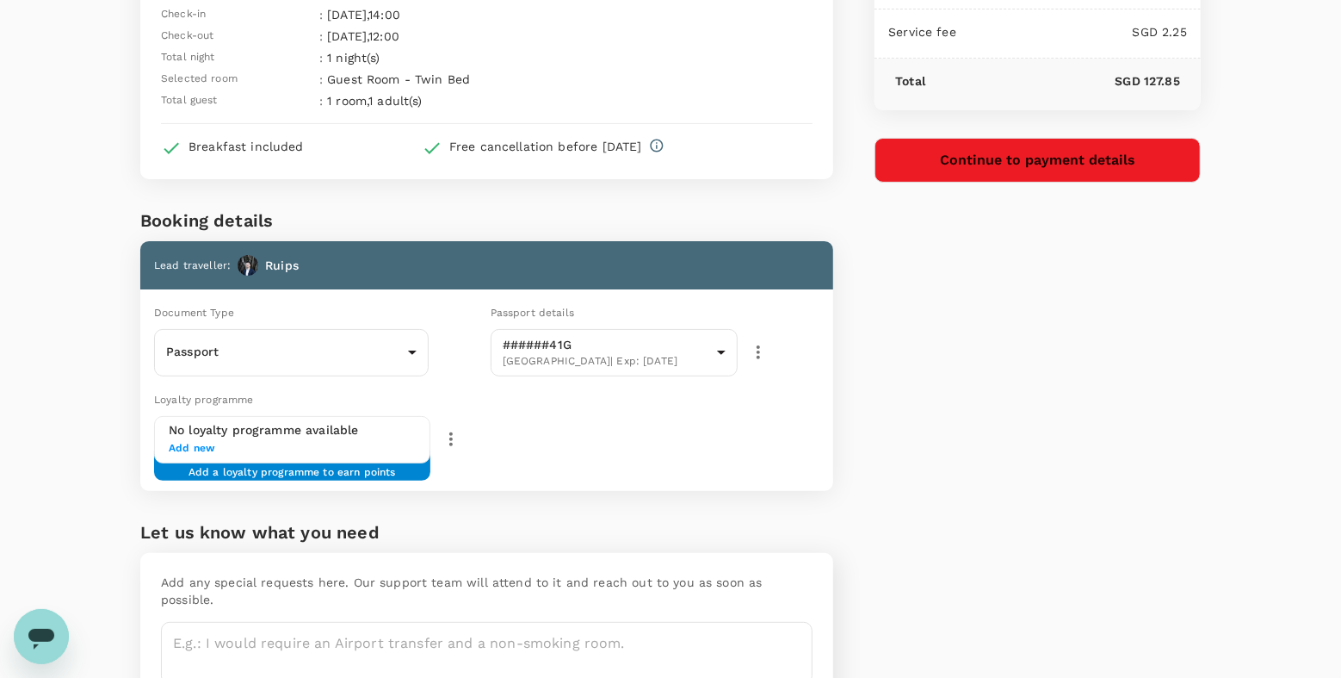
scroll to position [176, 0]
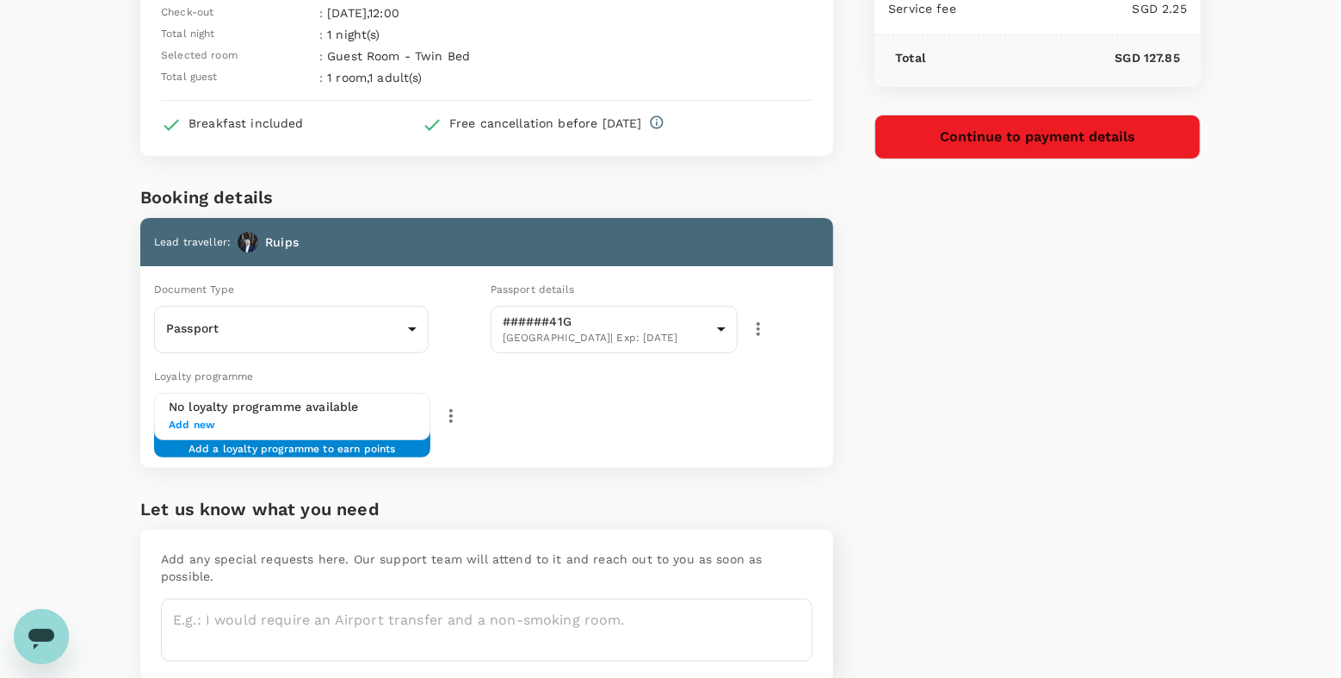
click at [386, 414] on h6 "No loyalty programme available" at bounding box center [292, 407] width 247 height 19
click at [306, 411] on h6 "No loyalty programme available" at bounding box center [292, 407] width 247 height 19
click at [195, 426] on span "Add new" at bounding box center [292, 425] width 247 height 17
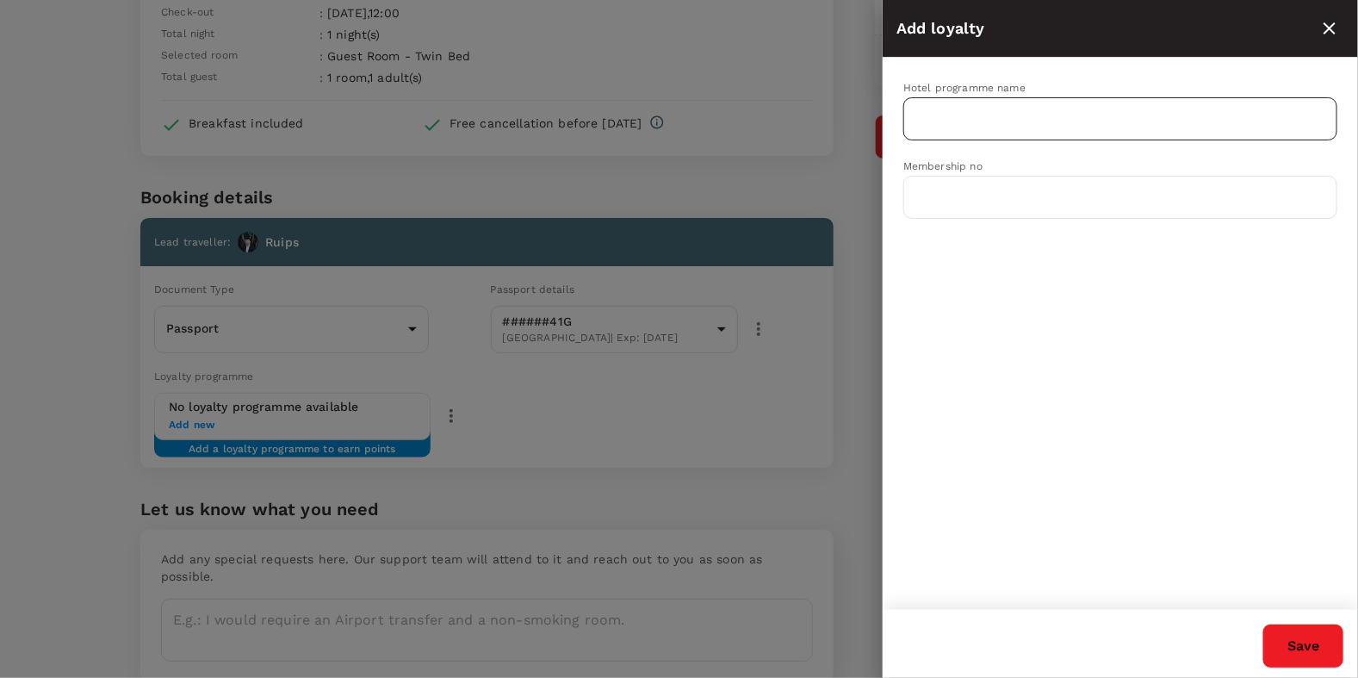
click at [1000, 113] on input "text" at bounding box center [1107, 118] width 393 height 33
click at [983, 161] on p "Marriott Bonvoy" at bounding box center [964, 160] width 95 height 17
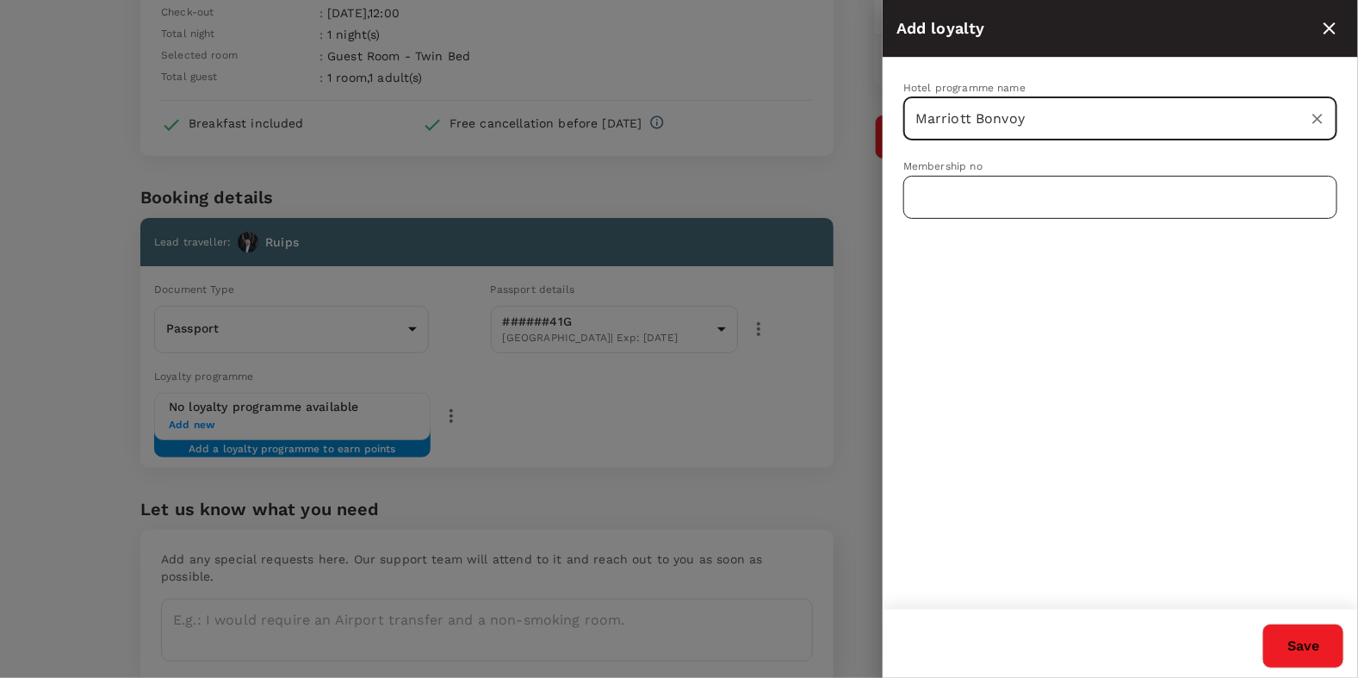
type input "Marriott Bonvoy"
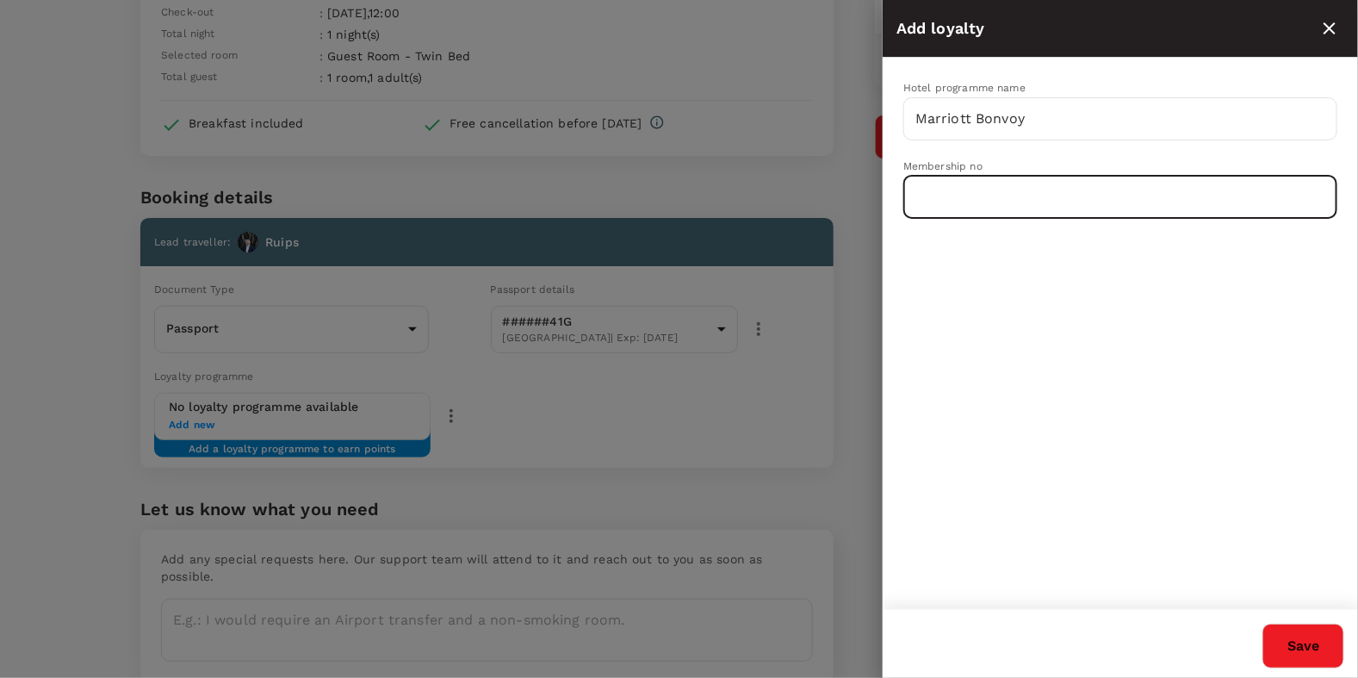
click at [1032, 207] on input "text" at bounding box center [1120, 197] width 434 height 43
click at [1323, 32] on icon "close" at bounding box center [1329, 28] width 21 height 21
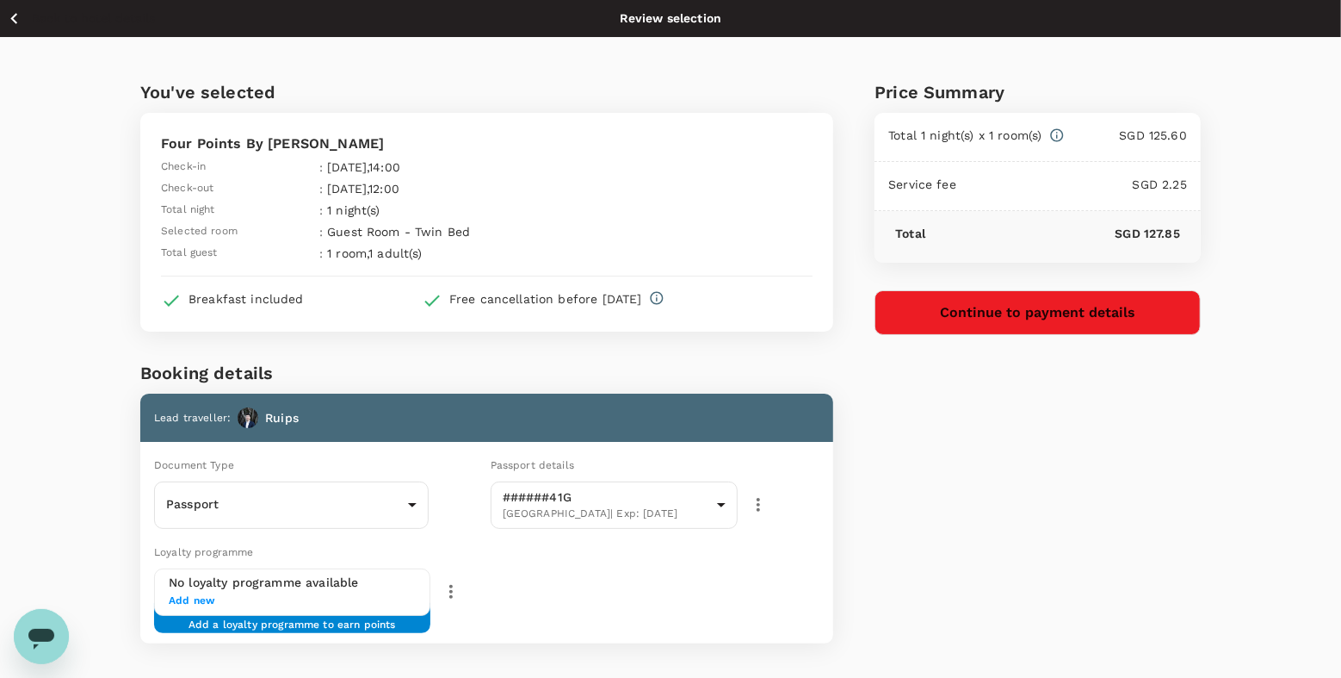
scroll to position [235, 0]
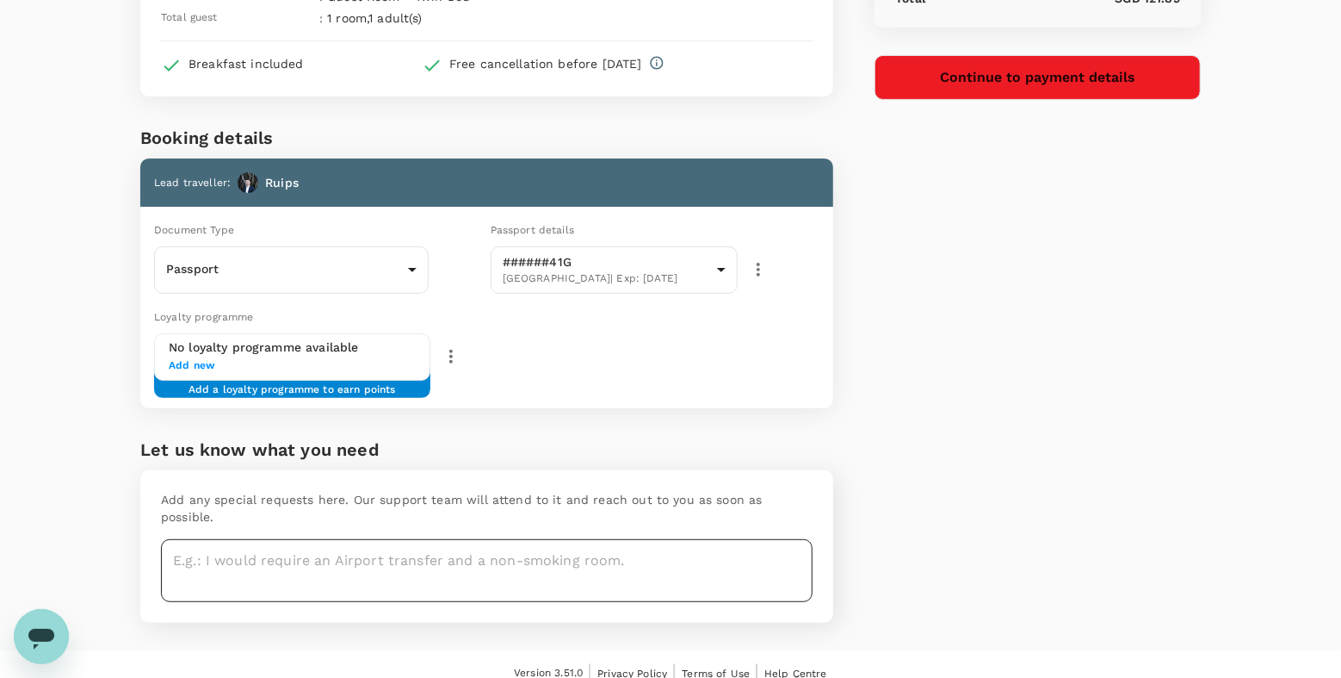
click at [662, 542] on textarea at bounding box center [487, 570] width 652 height 63
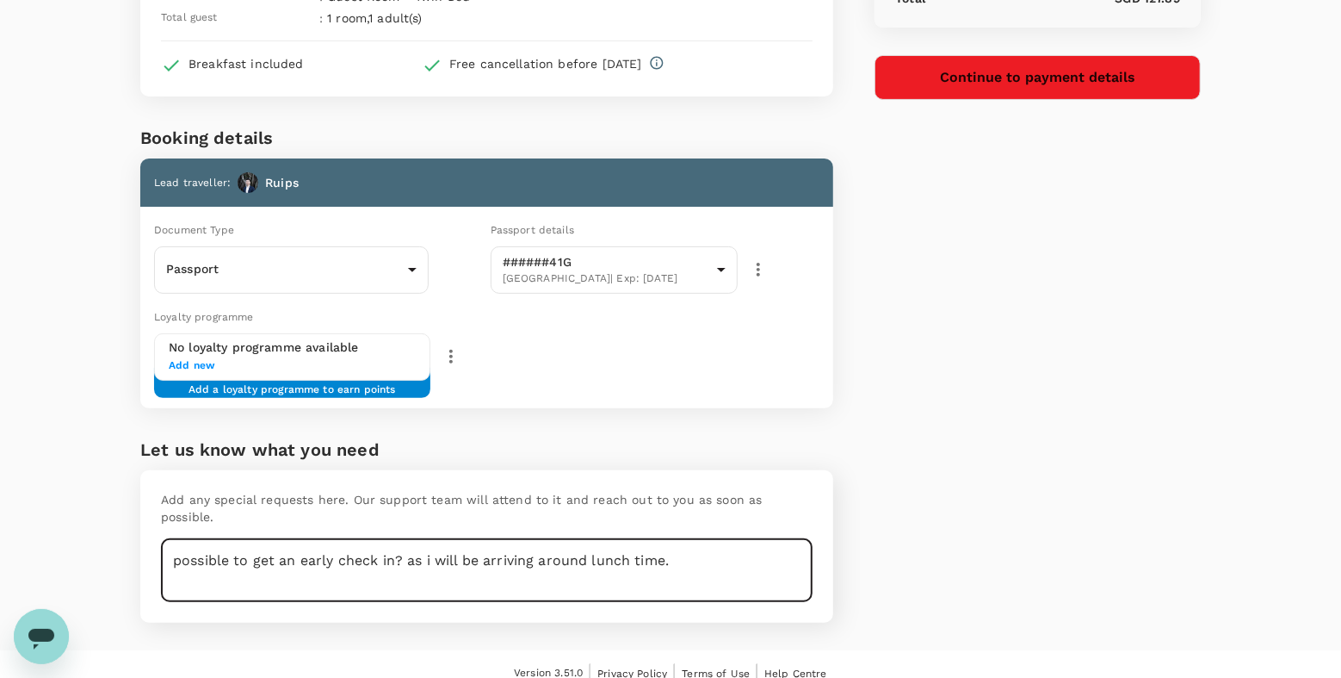
type textarea "possible to get an early check in? as i will be arriving around lunch time."
click at [972, 472] on div "Price Summary Total 1 night(s) x 1 room(s) SGD 125.60 Service fee SGD 2.25 Tota…" at bounding box center [1017, 226] width 368 height 848
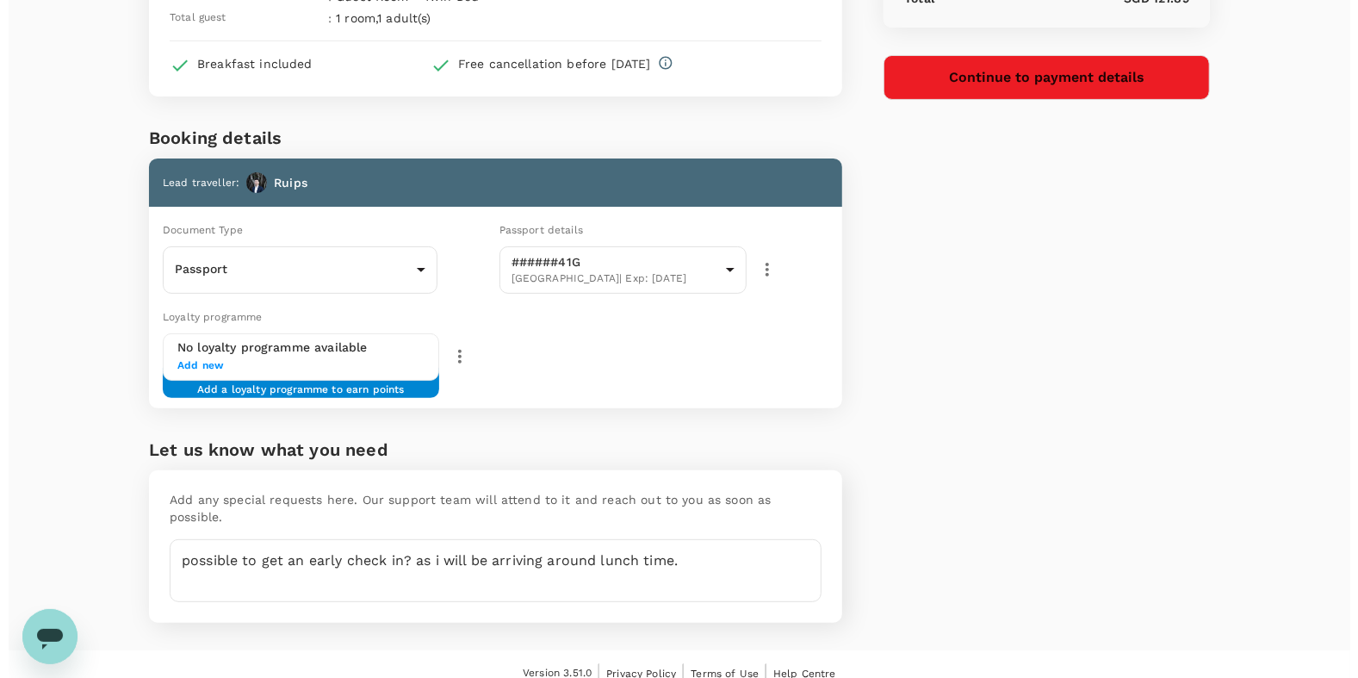
scroll to position [0, 0]
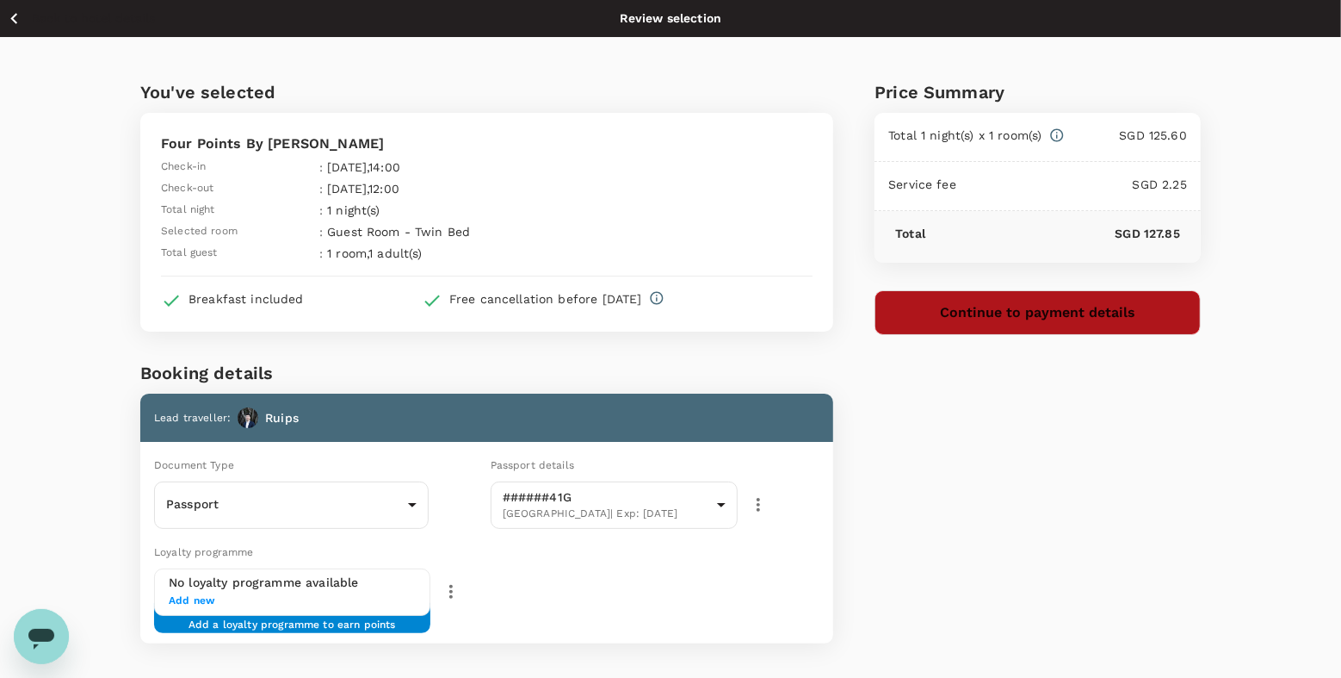
click at [1042, 312] on button "Continue to payment details" at bounding box center [1038, 312] width 326 height 45
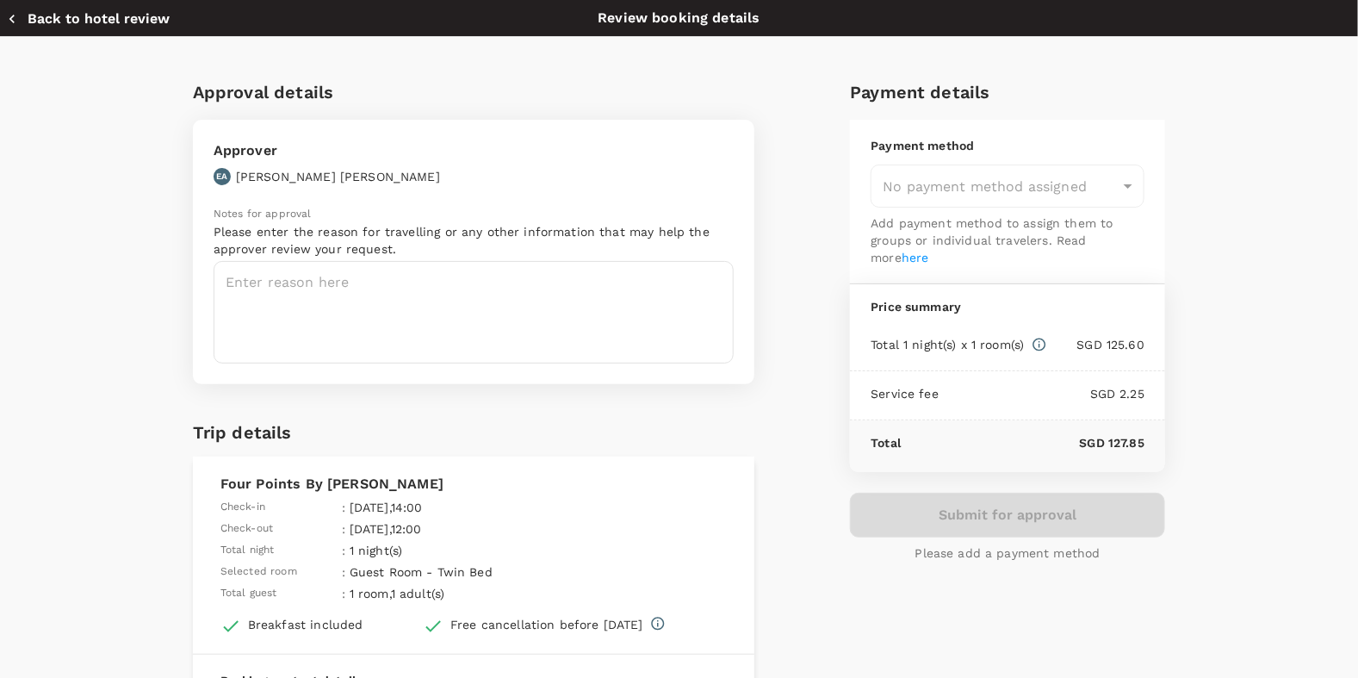
type input "9e677c2c-1b51-4fb9-8b8e-e61d94c42ce6"
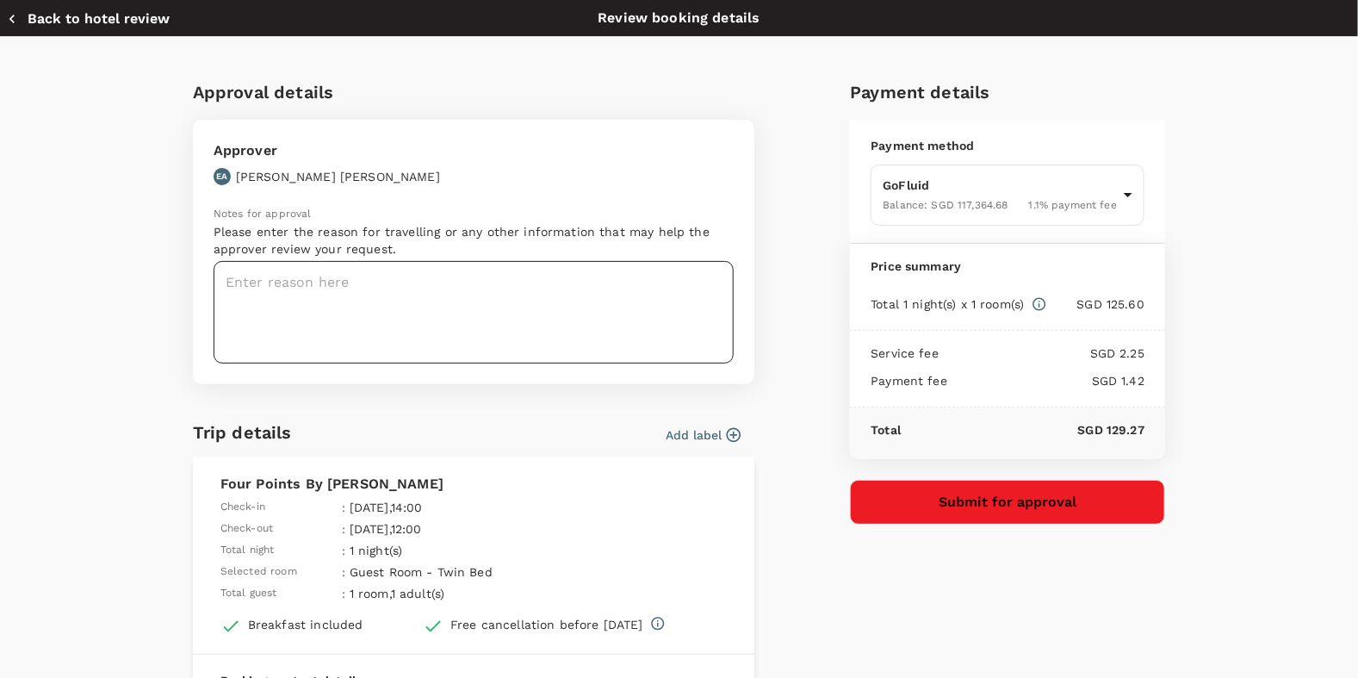
click at [568, 299] on textarea at bounding box center [474, 312] width 520 height 102
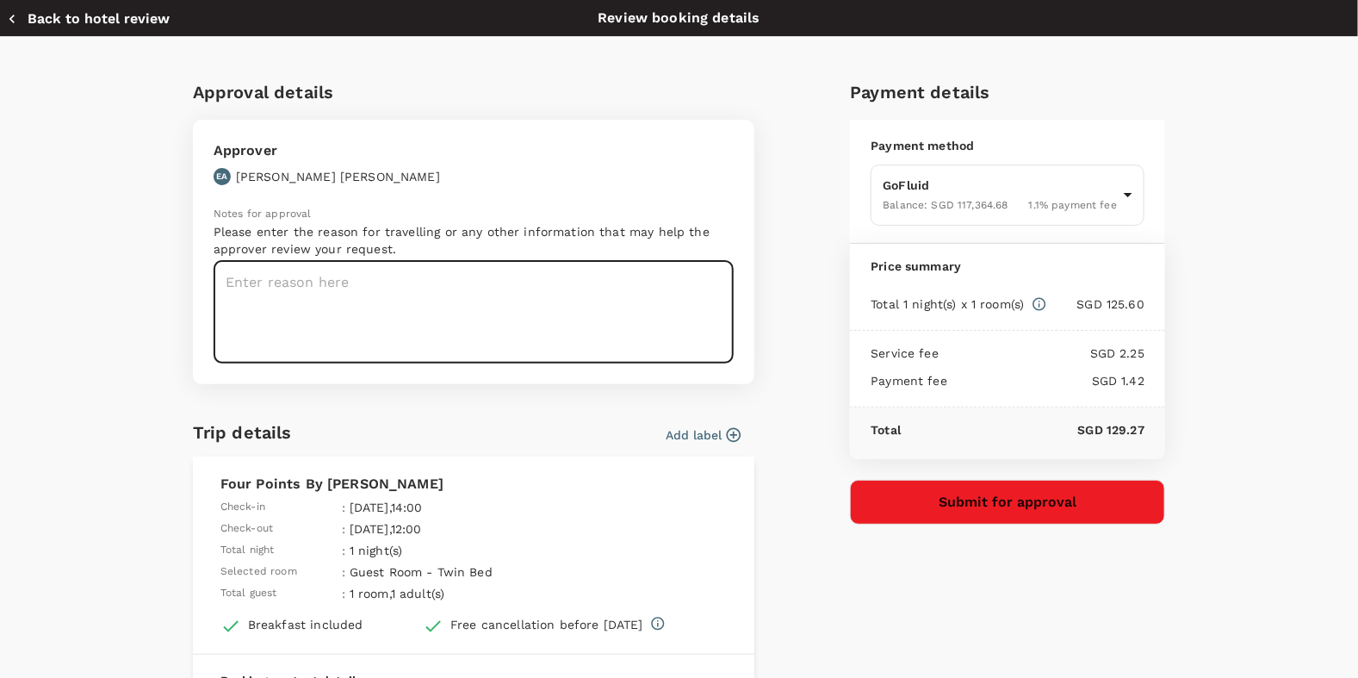
paste textarea "YTG business workshop with Intrepid for MY and SG business"
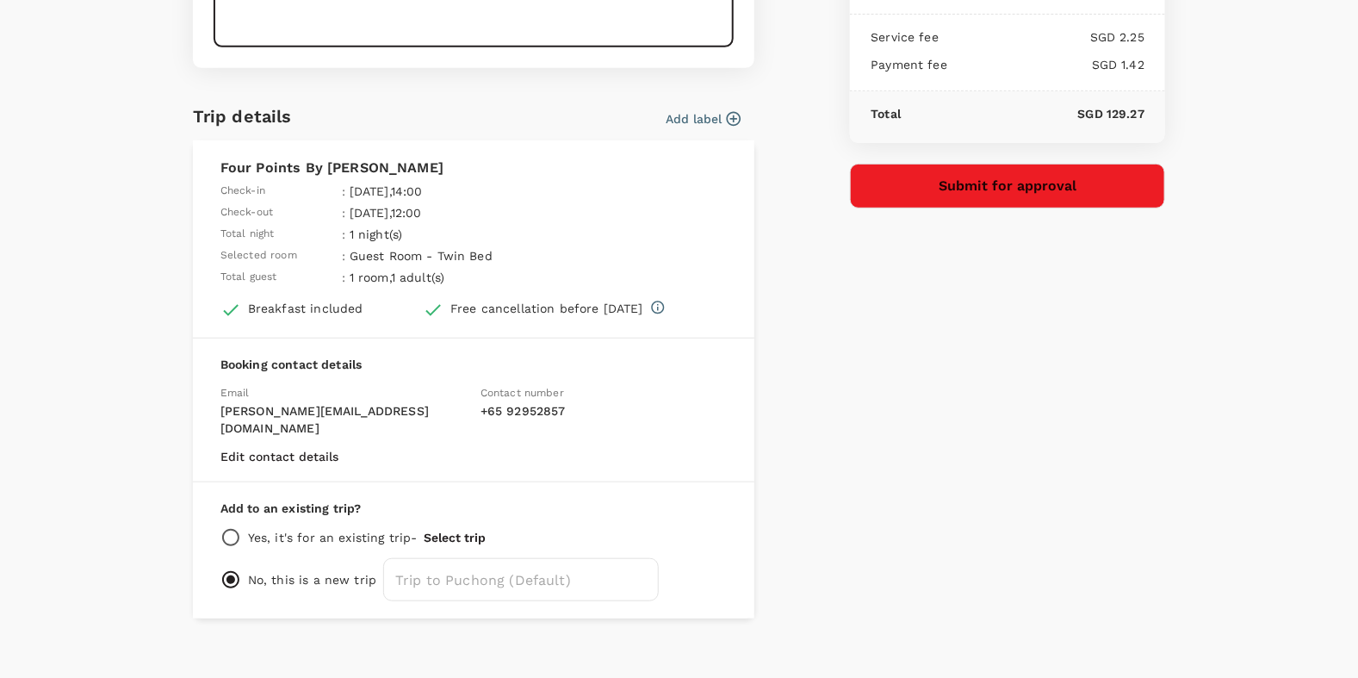
type textarea "YTG business workshop with Intrepid for MY and SG business"
click at [220, 527] on input "radio" at bounding box center [230, 537] width 21 height 21
radio input "true"
radio input "false"
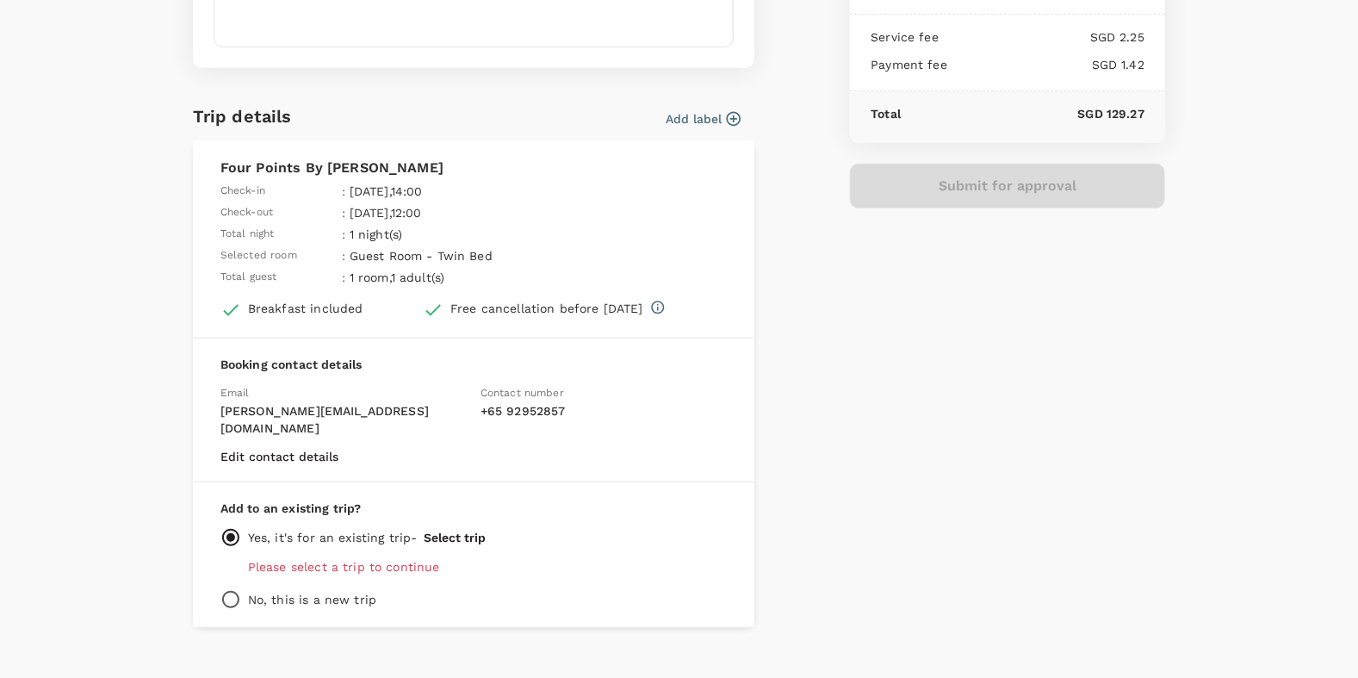
click at [329, 558] on p "Please select a trip to continue" at bounding box center [487, 566] width 479 height 17
click at [408, 558] on p "Please select a trip to continue" at bounding box center [487, 566] width 479 height 17
click at [448, 530] on button "Select trip" at bounding box center [455, 537] width 62 height 14
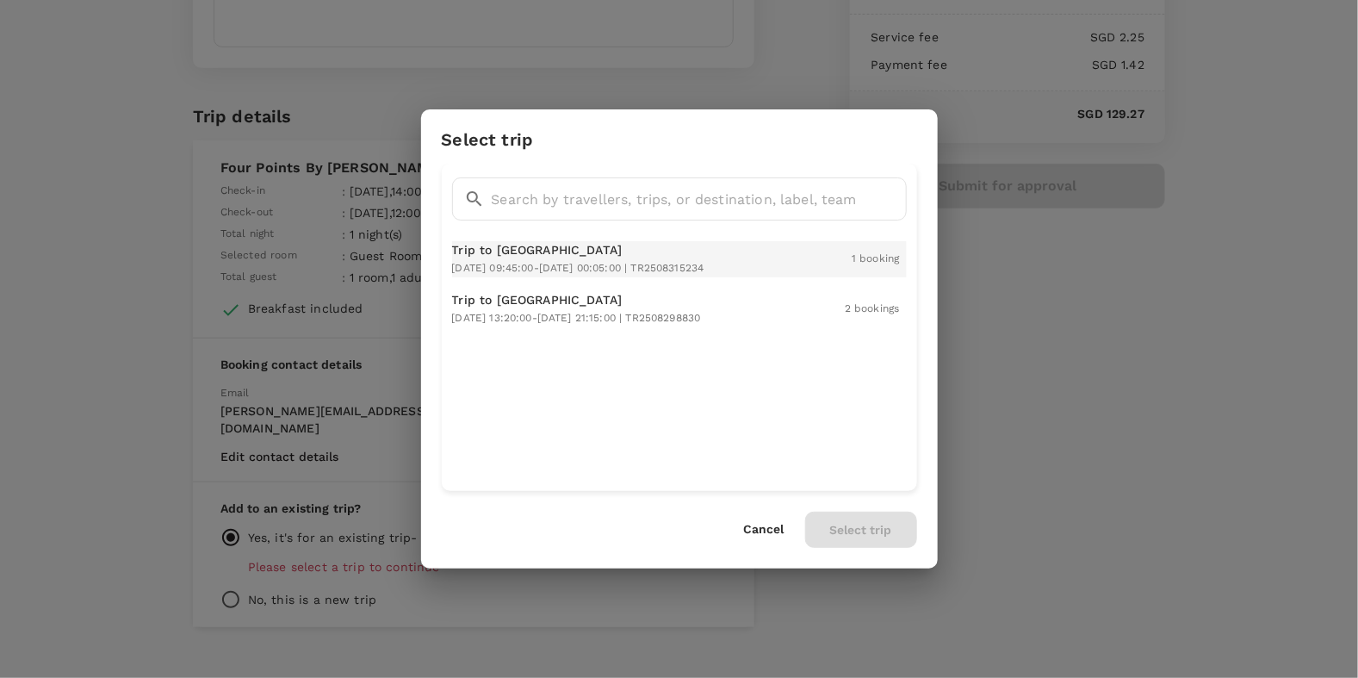
click at [693, 263] on span "2025-09-16 09:45:00 - 2025-09-18 00:05:00 | TR2508315234" at bounding box center [578, 268] width 252 height 12
click at [843, 529] on button "Select trip" at bounding box center [861, 529] width 112 height 36
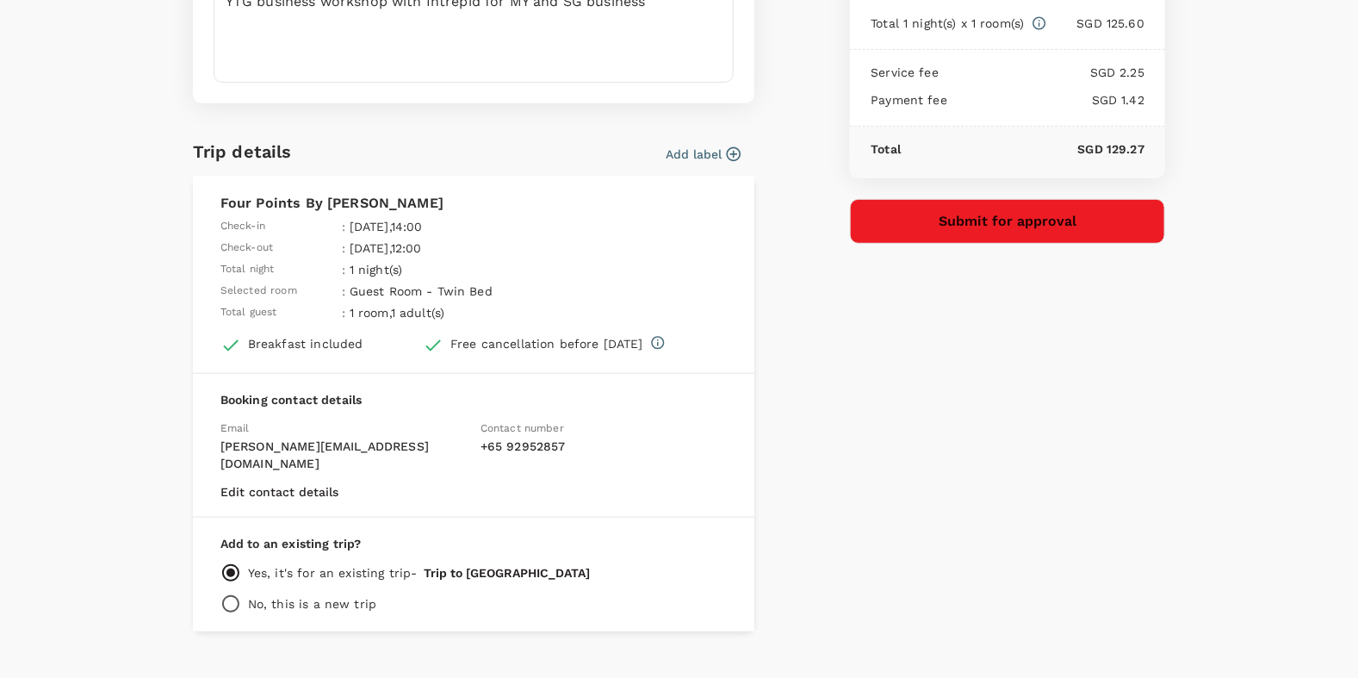
scroll to position [294, 0]
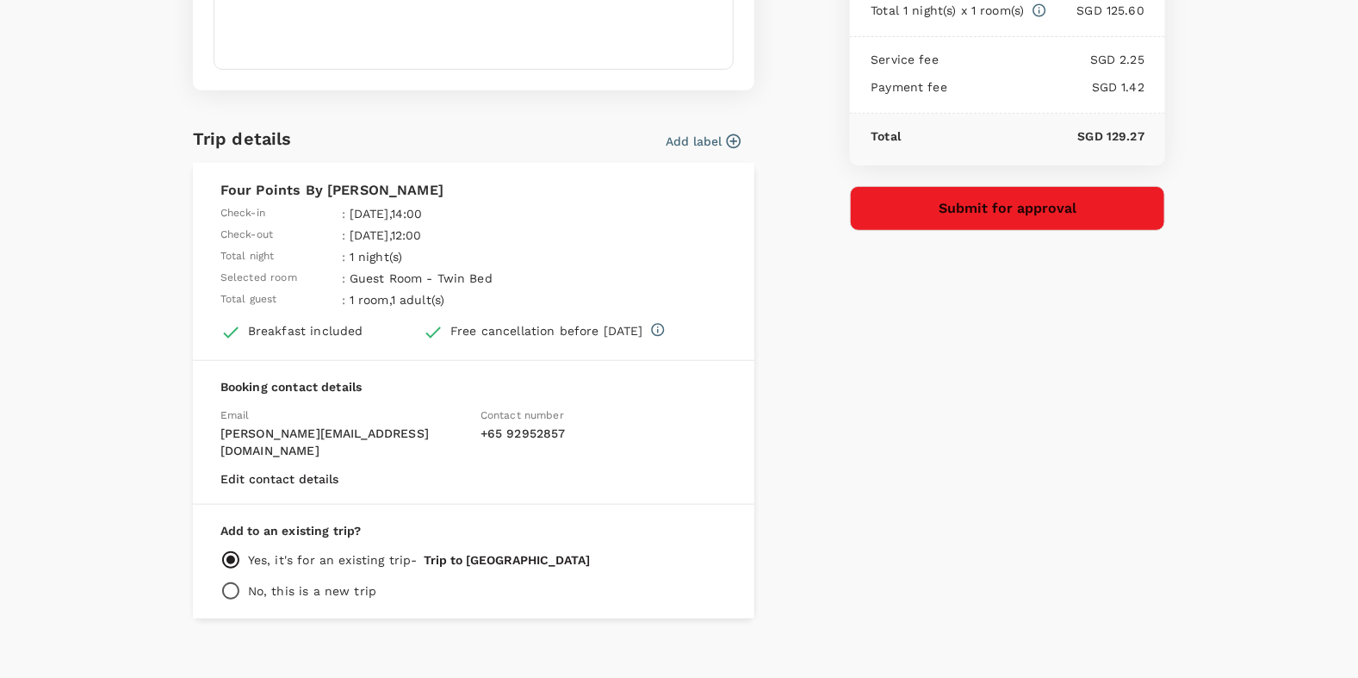
click at [974, 214] on button "Submit for approval" at bounding box center [1007, 208] width 315 height 45
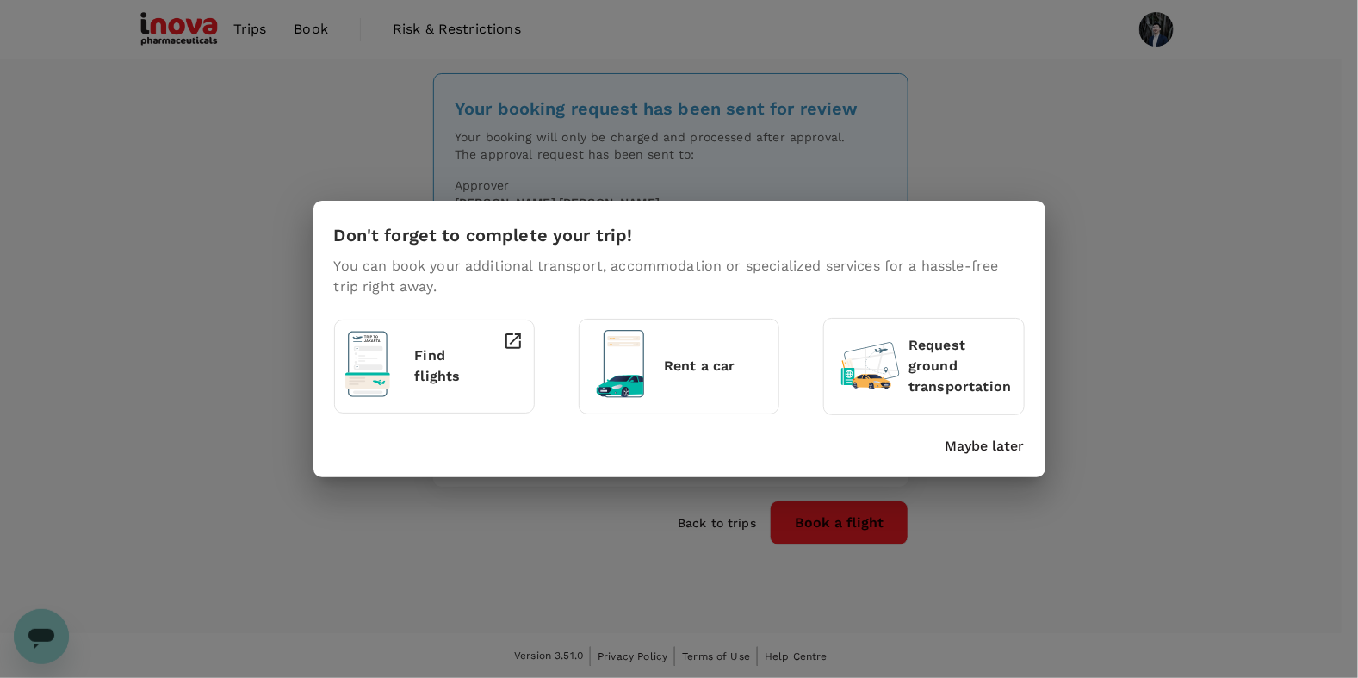
click at [981, 447] on p "Maybe later" at bounding box center [984, 446] width 79 height 21
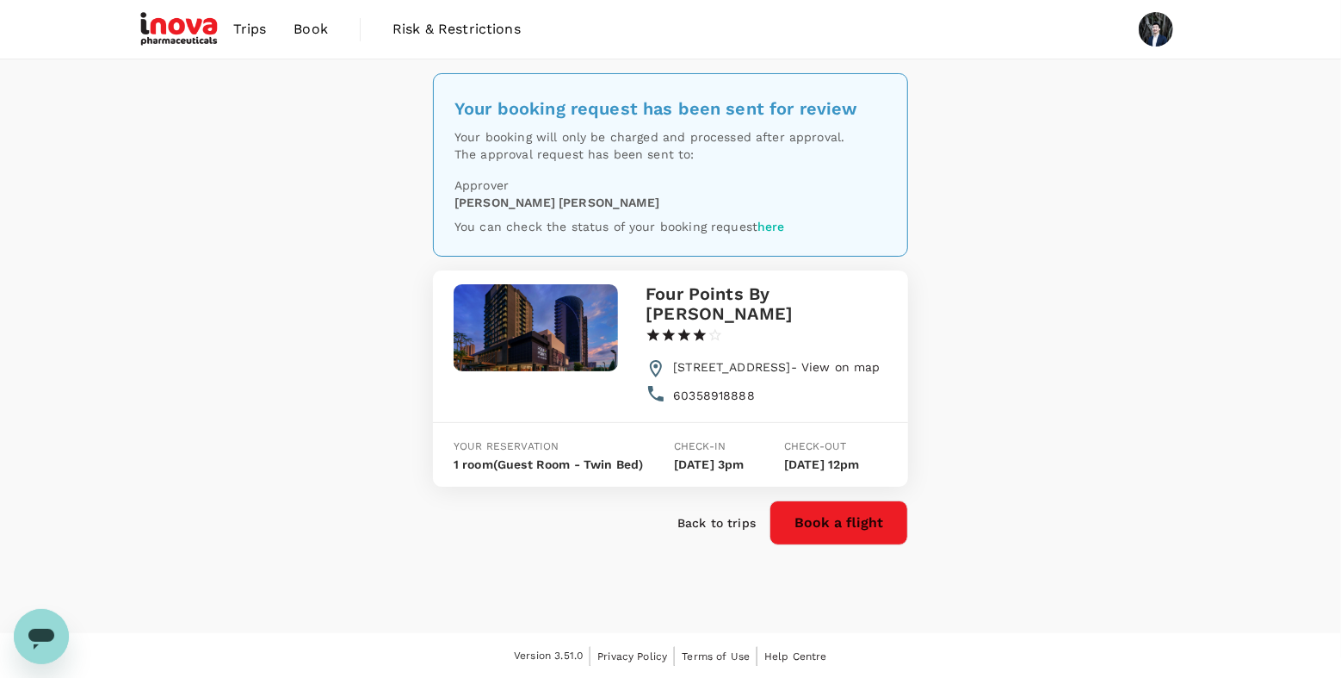
click at [1253, 127] on div "Your booking request has been sent for review Your booking will only be charged…" at bounding box center [670, 345] width 1341 height 573
